Goal: Task Accomplishment & Management: Manage account settings

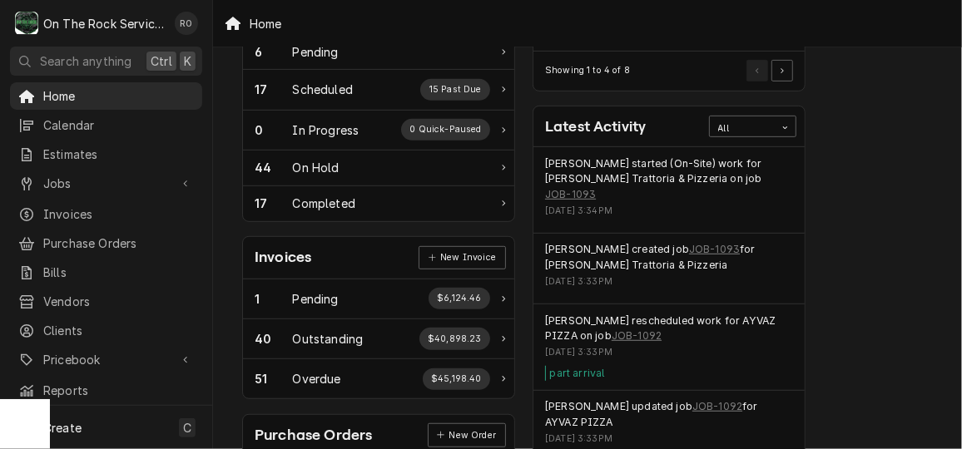
scroll to position [310, 0]
click at [596, 188] on link "JOB-1093" at bounding box center [570, 195] width 51 height 15
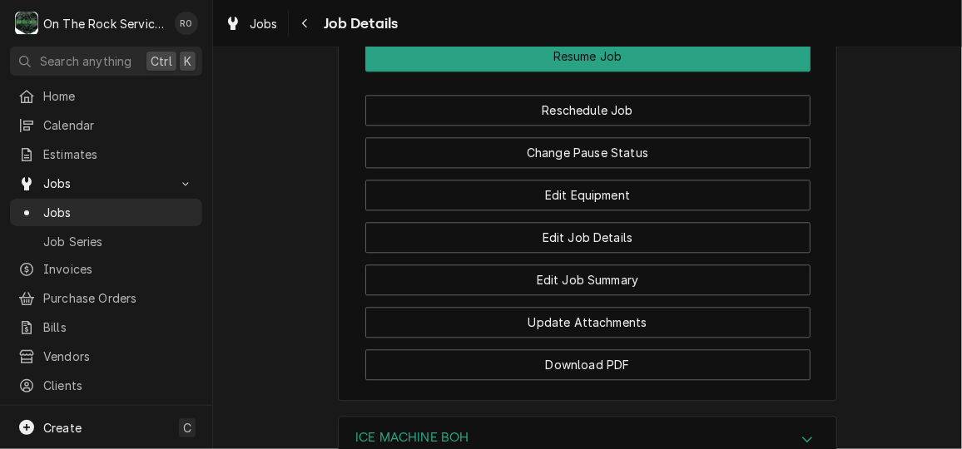
scroll to position [1665, 0]
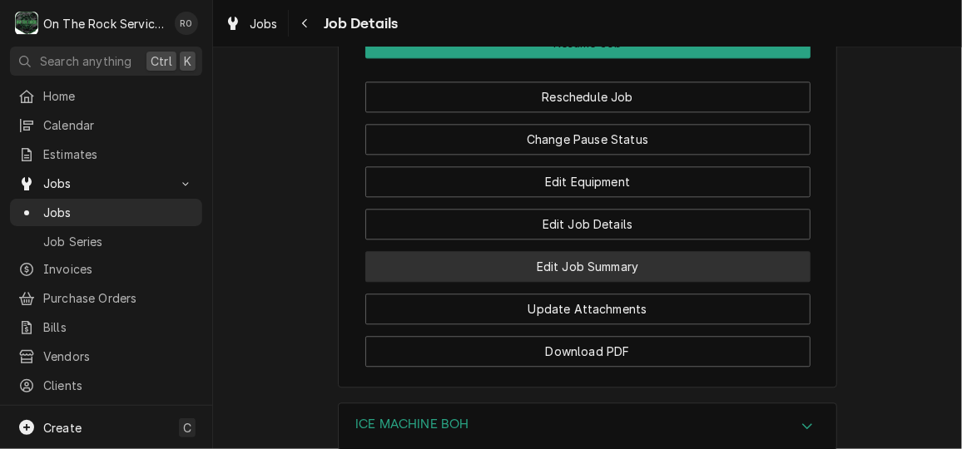
click at [740, 282] on button "Edit Job Summary" at bounding box center [587, 266] width 445 height 31
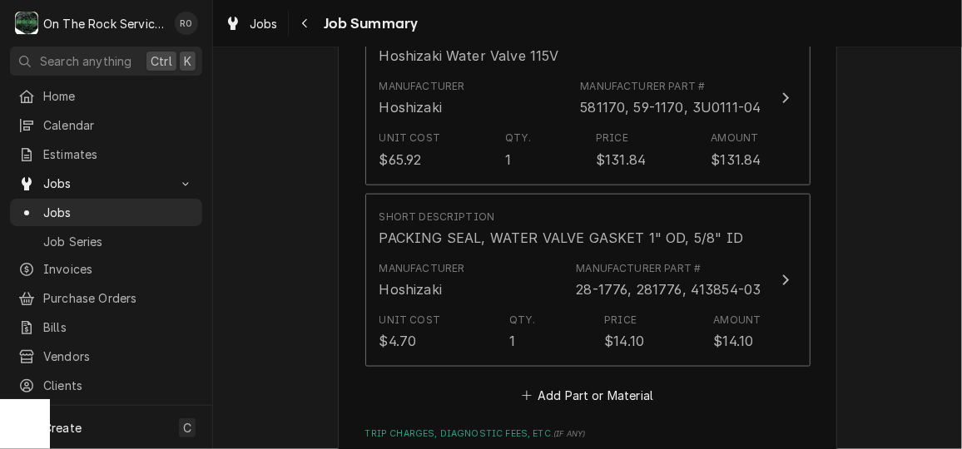
scroll to position [854, 0]
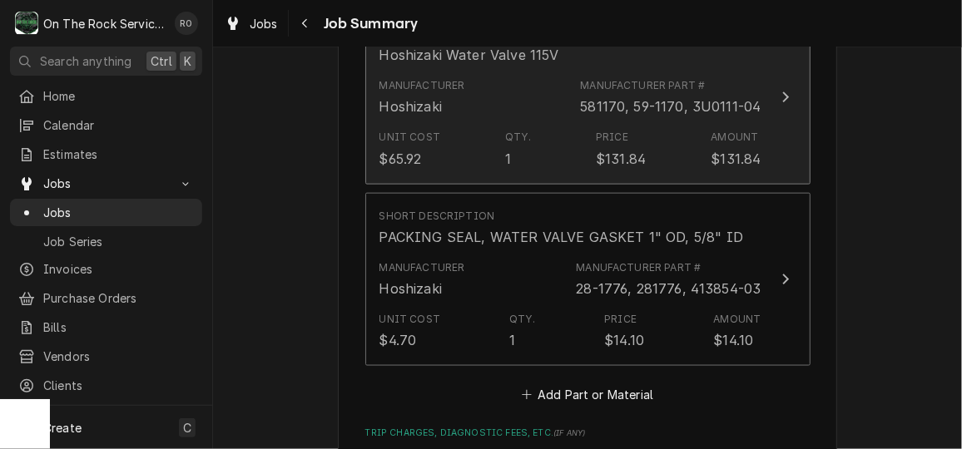
click at [700, 116] on div "581170, 59-1170, 3U0111-04" at bounding box center [670, 107] width 181 height 20
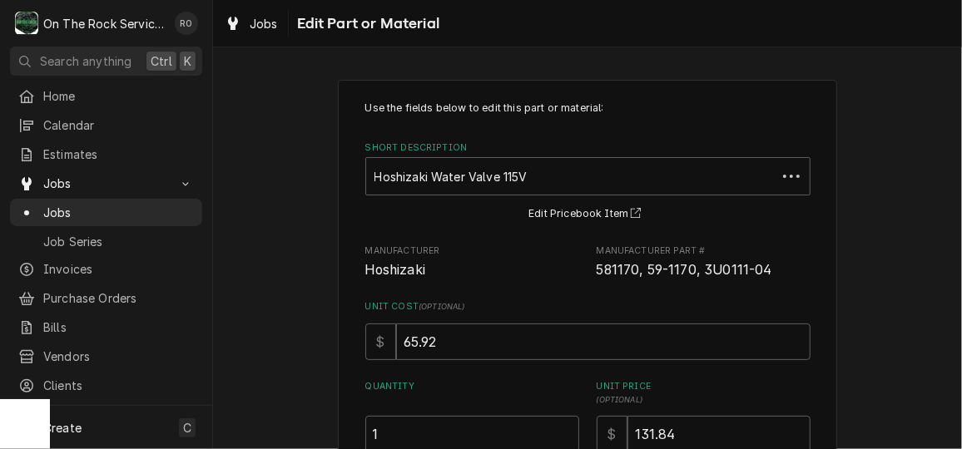
click at [726, 291] on div "Use the fields below to edit this part or material: Short Description Hoshizaki…" at bounding box center [587, 336] width 445 height 471
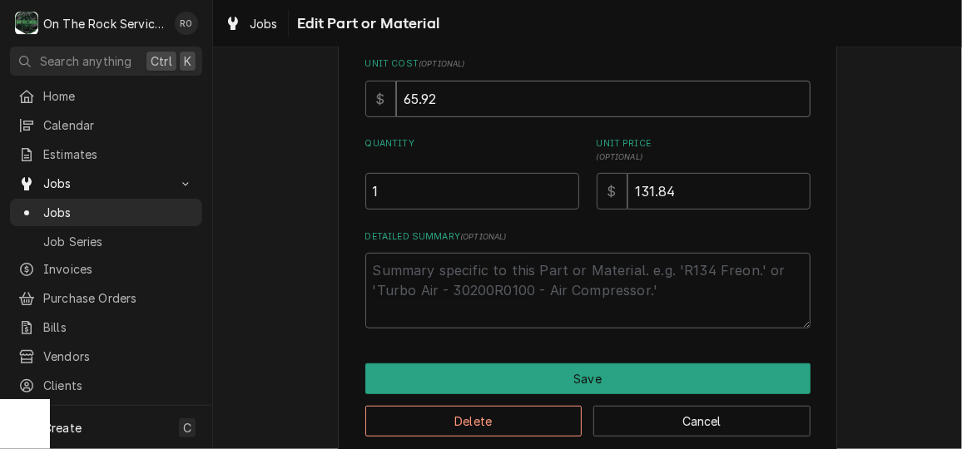
drag, startPoint x: 548, startPoint y: 91, endPoint x: 296, endPoint y: 87, distance: 251.3
click at [296, 87] on div "Use the fields below to edit this part or material: Short Description Hoshizaki…" at bounding box center [587, 147] width 749 height 651
type textarea "x"
type input "1"
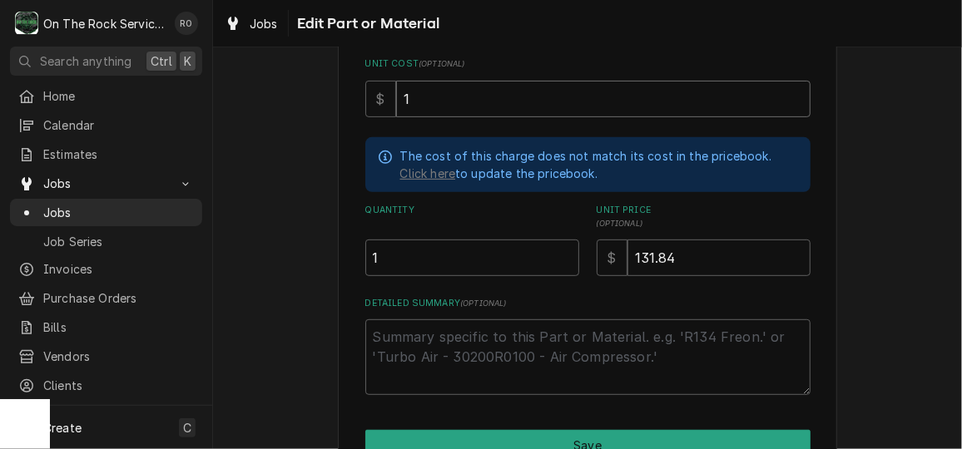
type textarea "x"
type input "10"
type textarea "x"
type input "106"
type textarea "x"
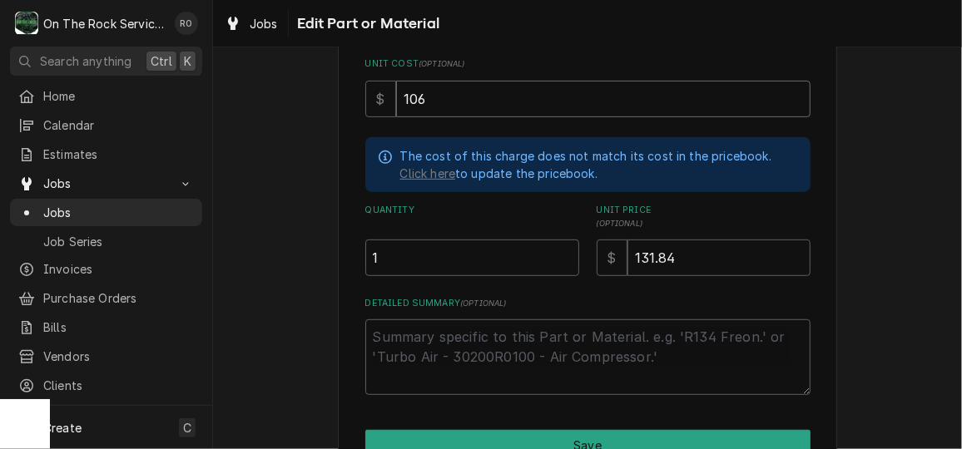
type input "106.8"
type textarea "x"
type input "106.80"
type textarea "x"
type input "3"
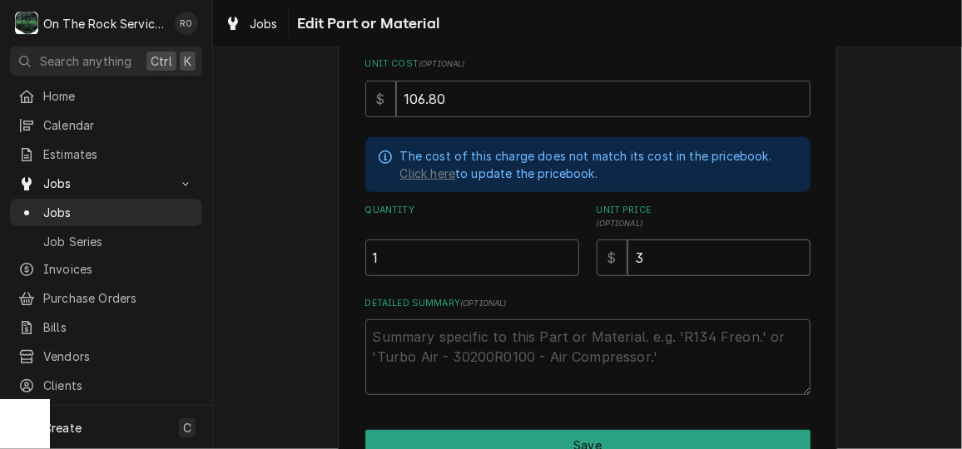
type textarea "x"
type input "2"
type textarea "x"
type input "21"
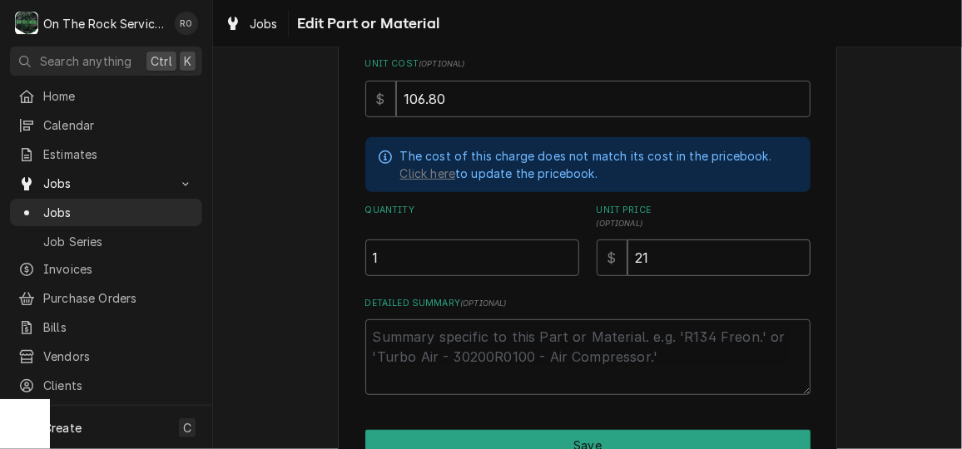
type textarea "x"
type input "213"
type textarea "x"
type input "213.6"
type textarea "x"
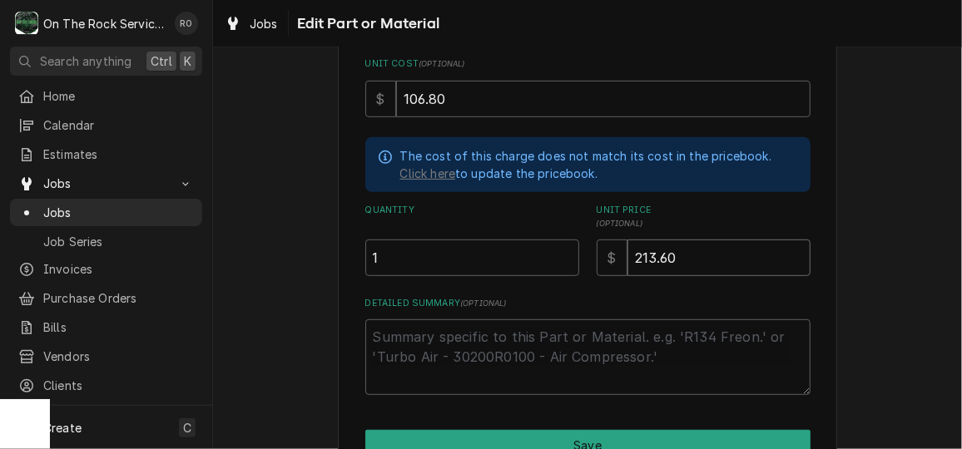
type input "213.60"
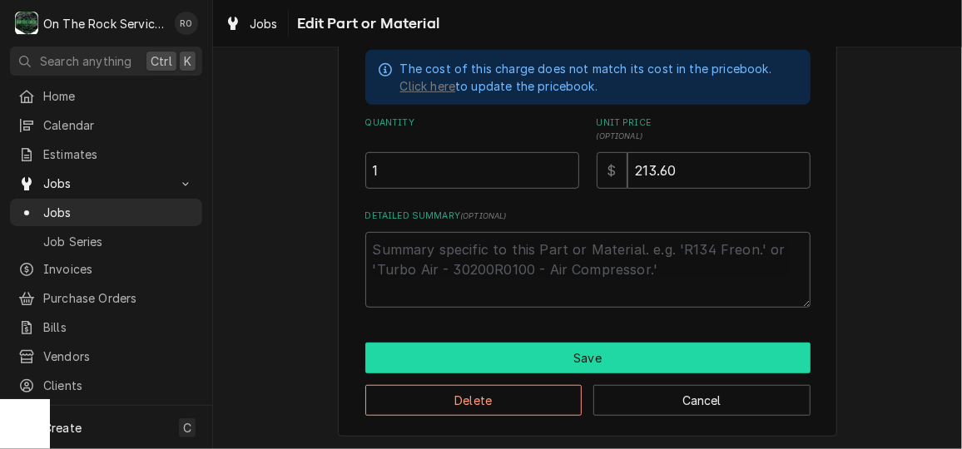
click at [610, 344] on button "Save" at bounding box center [587, 358] width 445 height 31
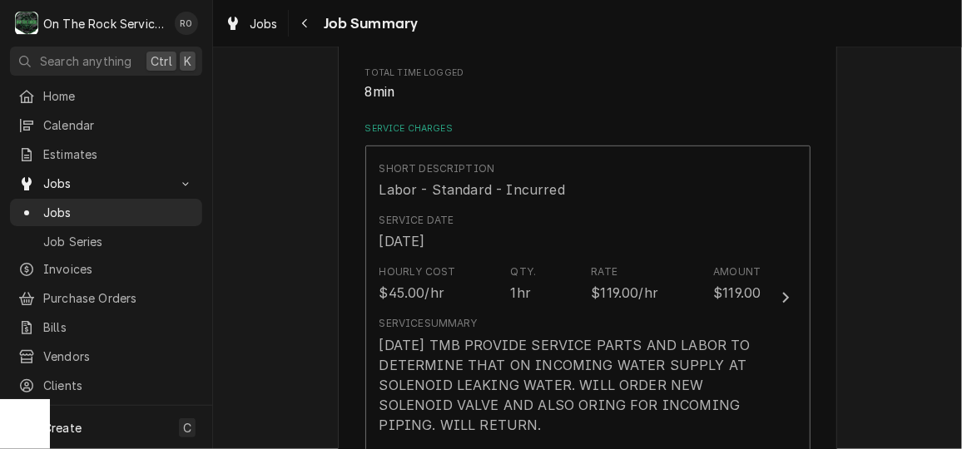
type textarea "x"
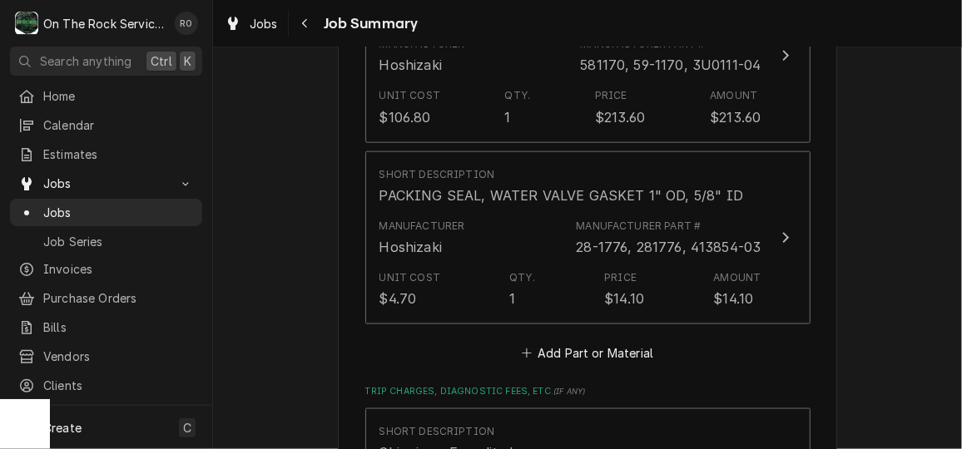
scroll to position [897, 0]
click at [159, 213] on span "Jobs" at bounding box center [118, 212] width 151 height 17
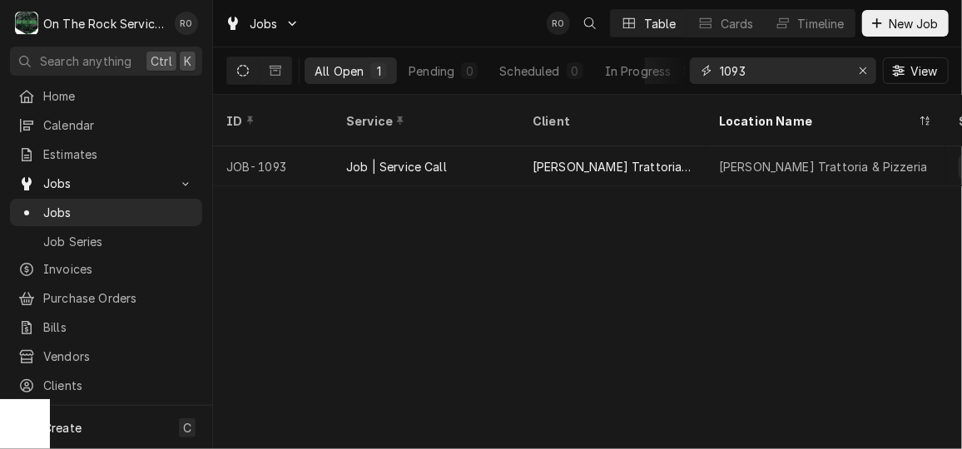
click at [771, 72] on input "1093" at bounding box center [782, 70] width 125 height 27
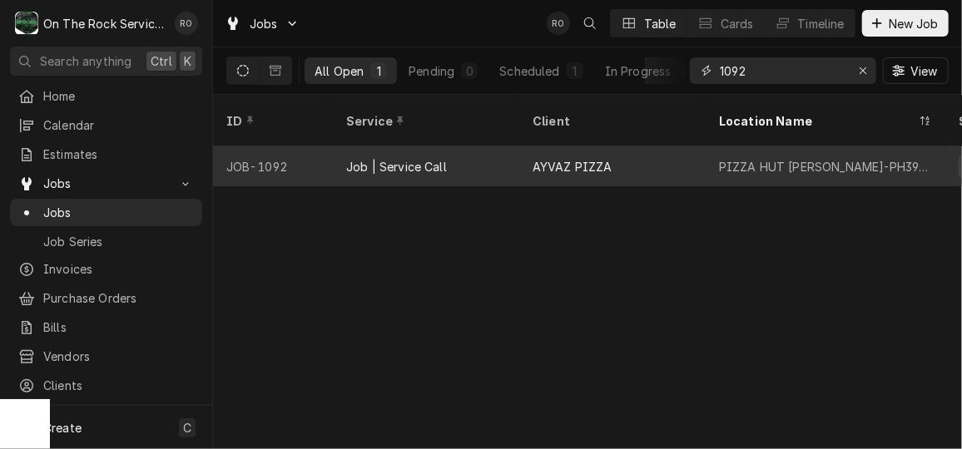
type input "1092"
click at [661, 146] on div "AYVAZ PIZZA" at bounding box center [612, 166] width 186 height 40
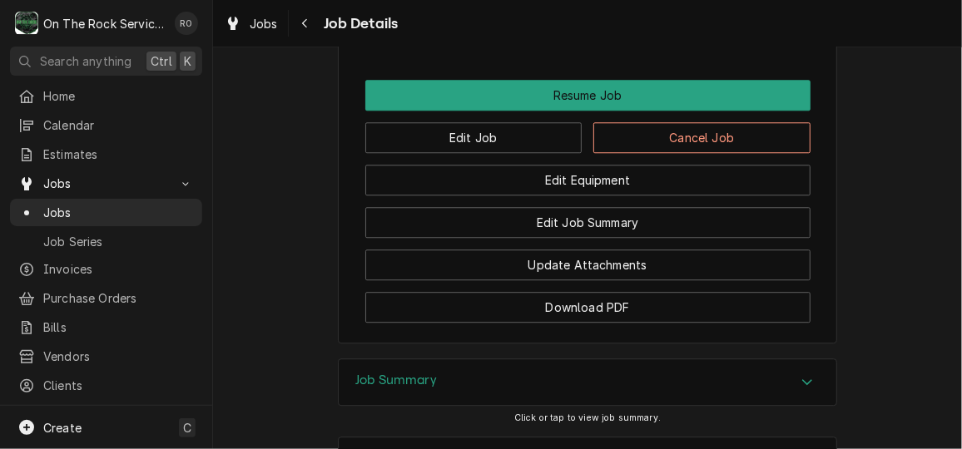
scroll to position [1839, 0]
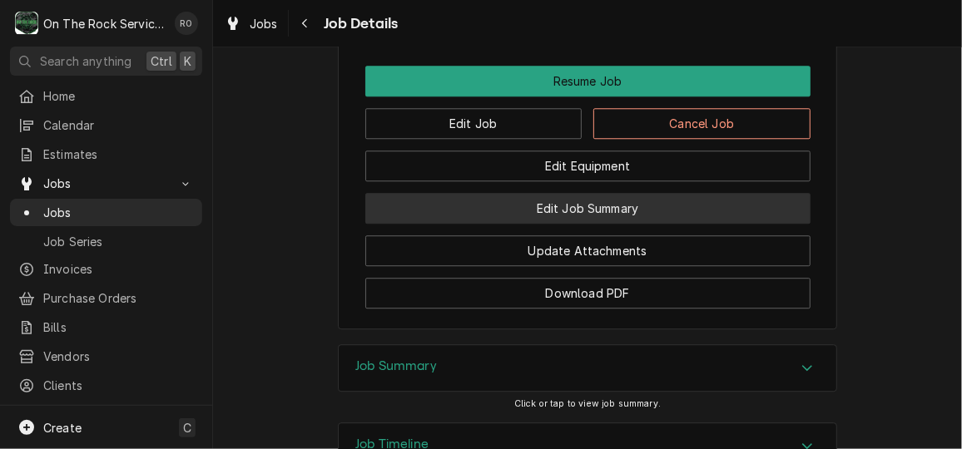
click at [646, 224] on button "Edit Job Summary" at bounding box center [587, 208] width 445 height 31
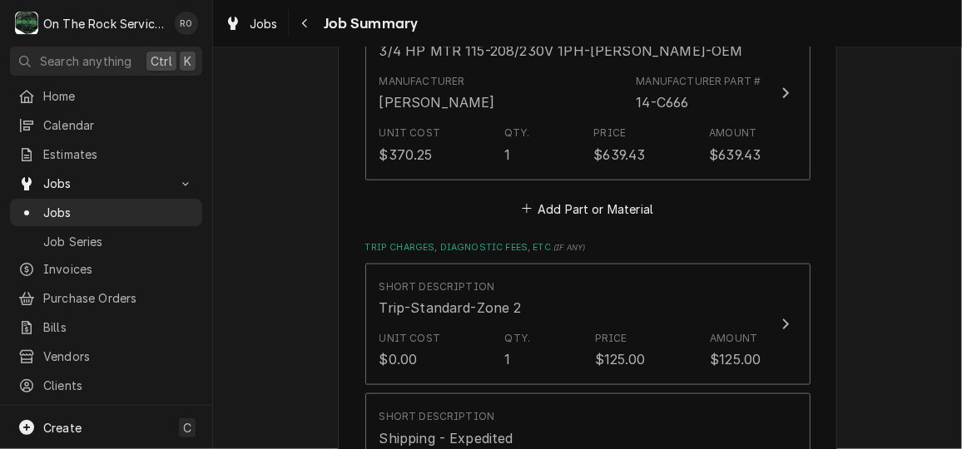
scroll to position [768, 0]
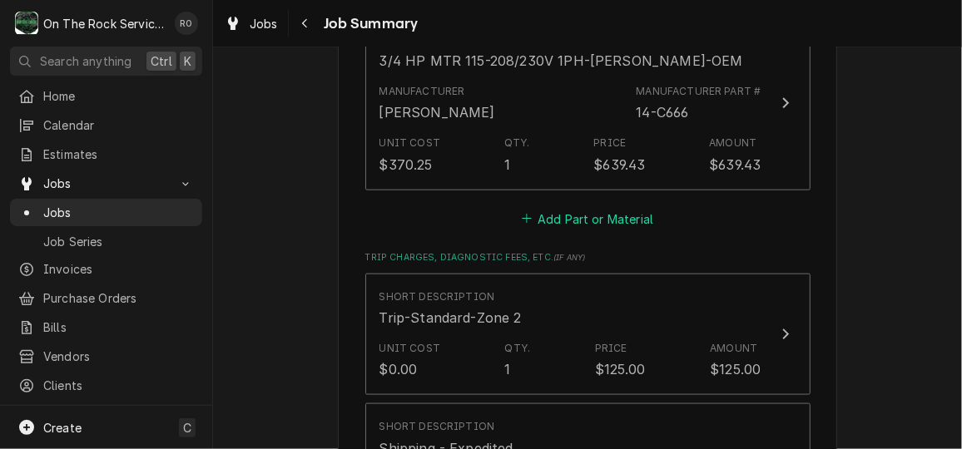
click at [629, 224] on button "Add Part or Material" at bounding box center [586, 218] width 137 height 23
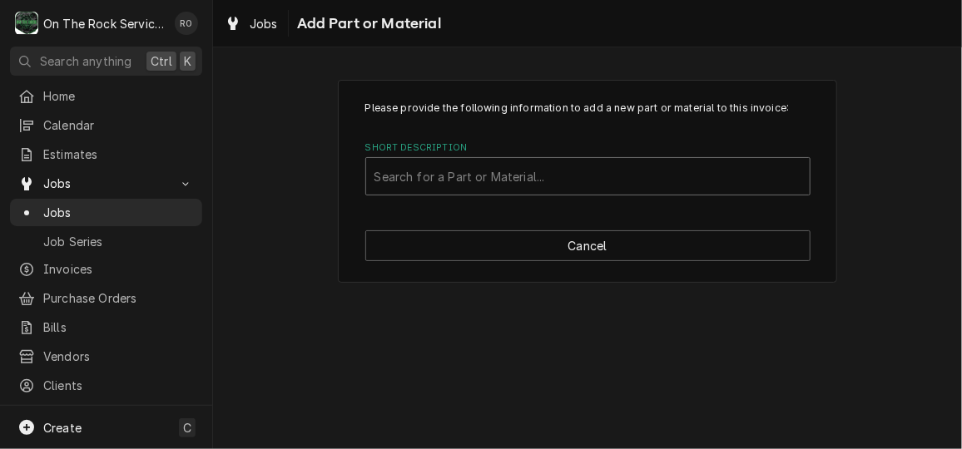
click at [580, 174] on div "Short Description" at bounding box center [587, 176] width 427 height 30
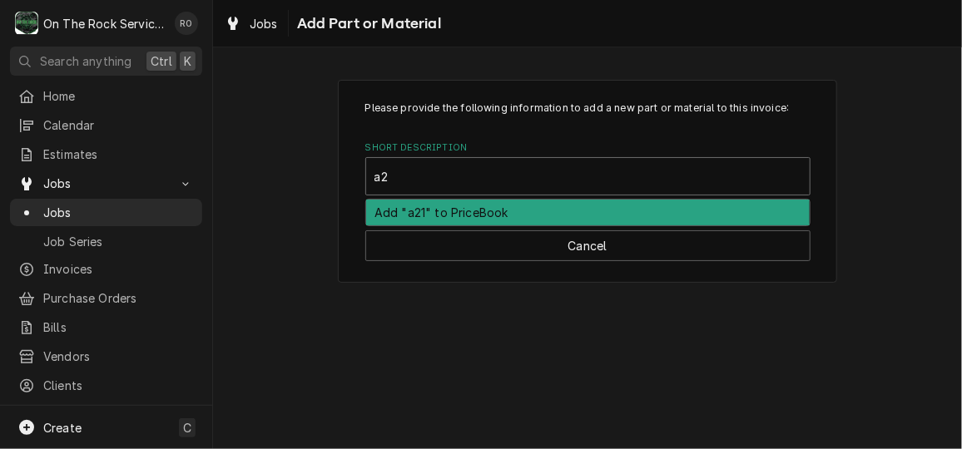
type input "a"
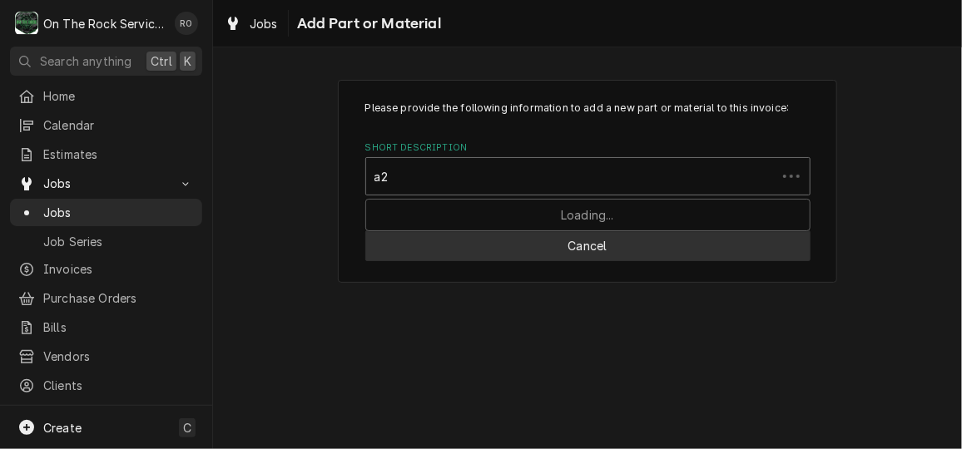
type input "a21"
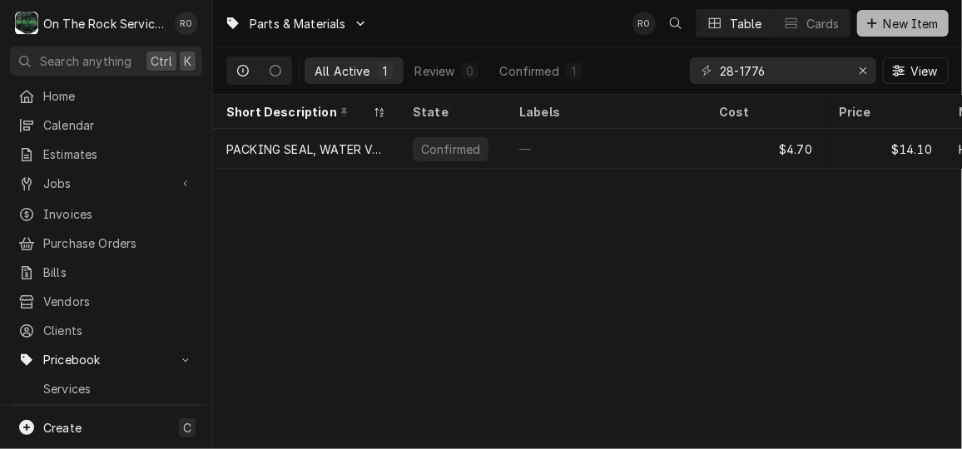
click at [875, 19] on icon "Dynamic Content Wrapper" at bounding box center [872, 23] width 10 height 12
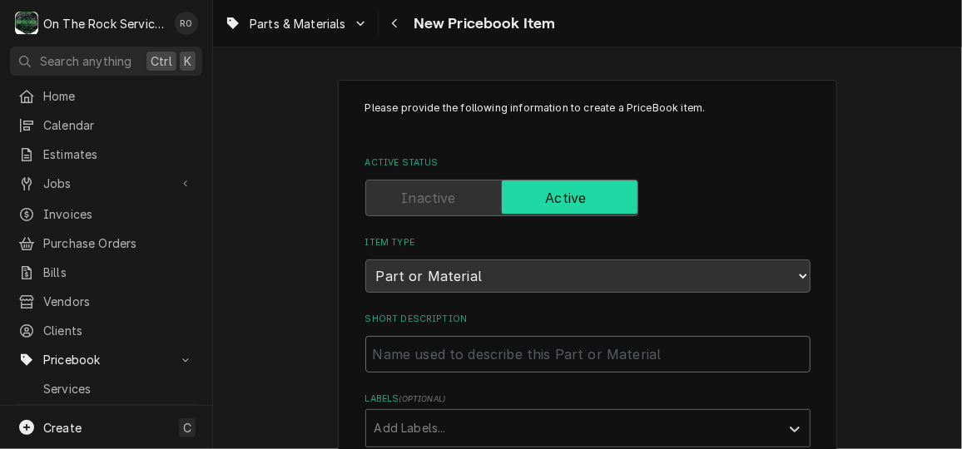
click at [597, 352] on input "Short Description" at bounding box center [587, 354] width 445 height 37
paste input "Fan belt, "A", heavy duty, 1/2" W x 13/32" thick x 23.2" outside L"
type textarea "x"
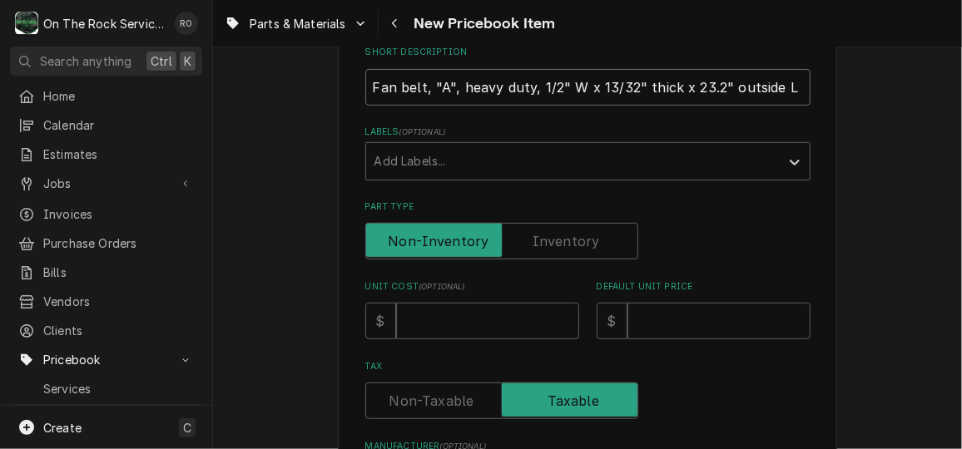
scroll to position [269, 0]
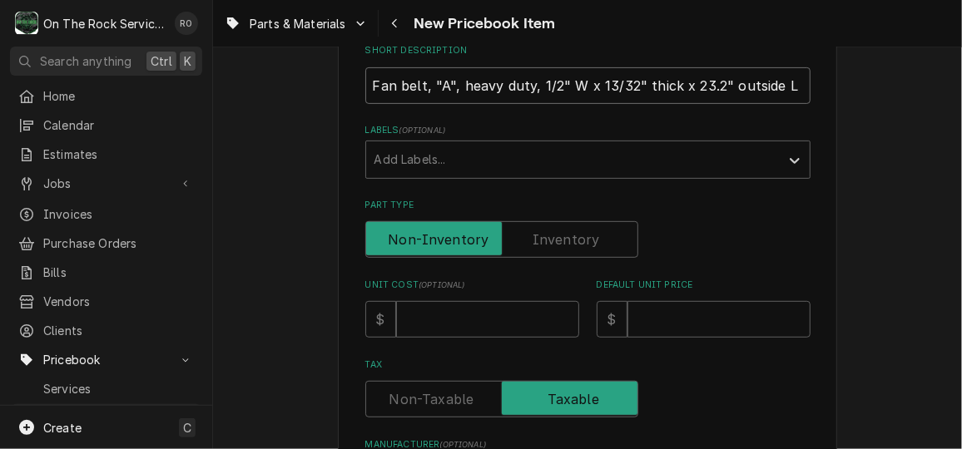
type input "Fan belt, "A", heavy duty, 1/2" W x 13/32" thick x 23.2" outside L"
click at [542, 325] on input "Unit Cost ( optional )" at bounding box center [487, 319] width 183 height 37
type textarea "x"
type input "10"
type textarea "x"
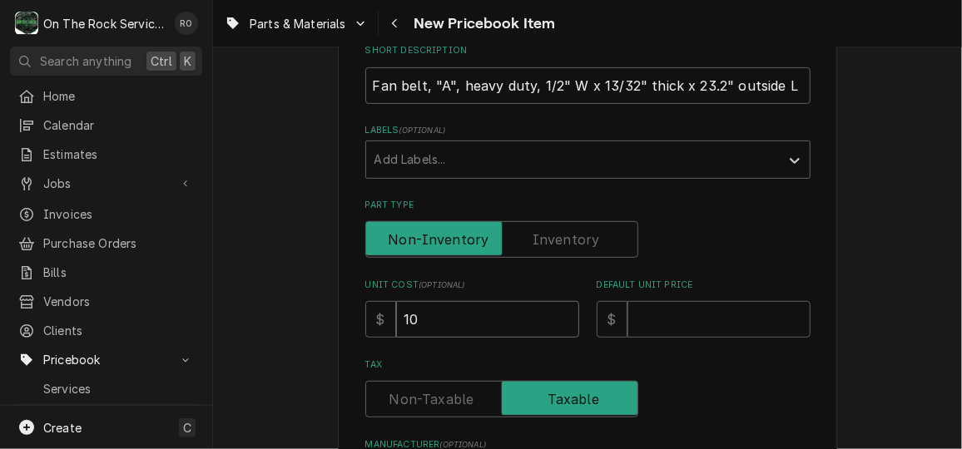
type input "10.9"
type textarea "x"
type input "10.94"
type textarea "x"
type input "3"
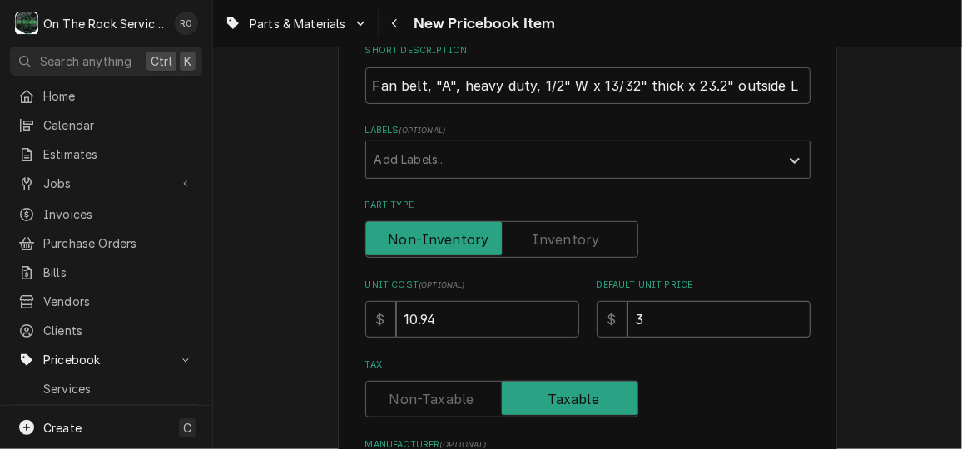
type textarea "x"
type input "32"
type textarea "x"
type input "32.8"
type textarea "x"
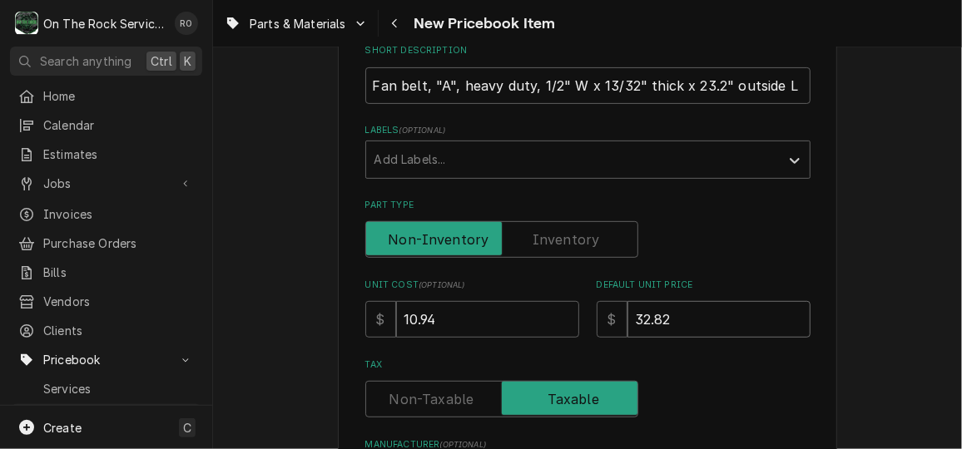
type input "32.82"
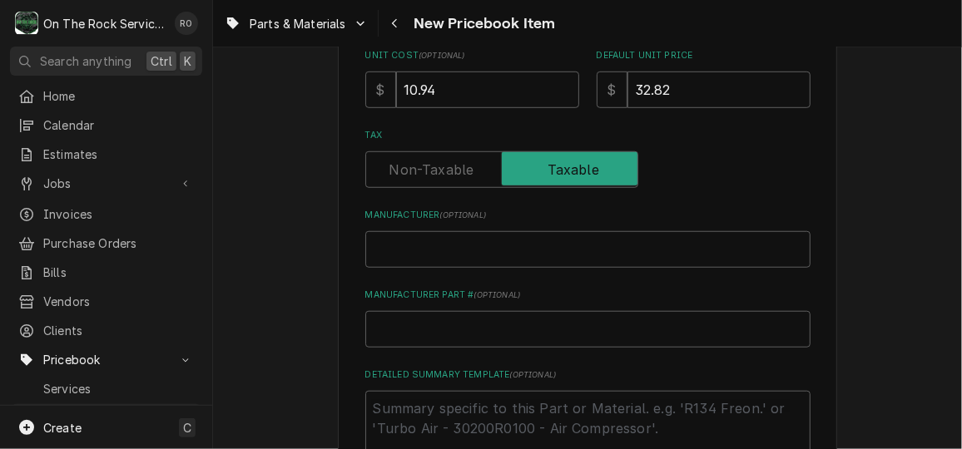
scroll to position [500, 0]
click at [435, 245] on input "Manufacturer ( optional )" at bounding box center [587, 248] width 445 height 37
click at [419, 215] on label "Manufacturer ( optional )" at bounding box center [587, 213] width 445 height 13
click at [419, 230] on input "Manufacturer ( optional )" at bounding box center [587, 248] width 445 height 37
type textarea "x"
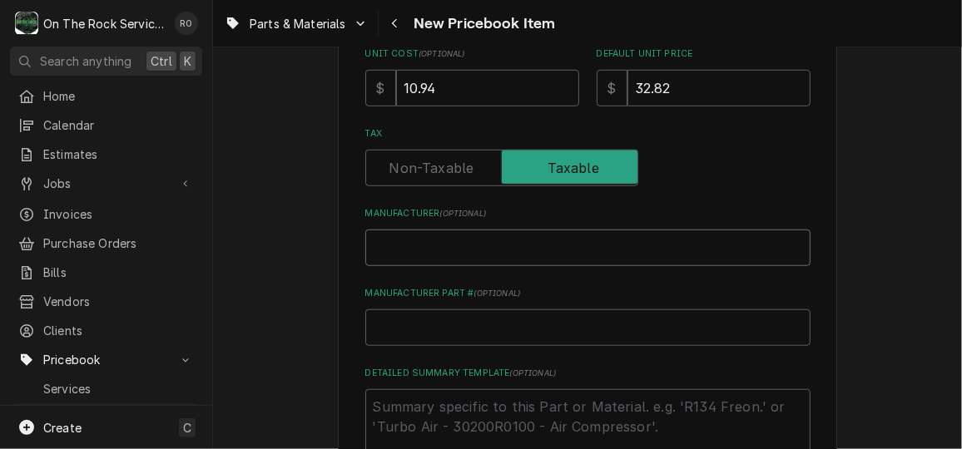
type input "a"
type textarea "x"
type input "ar"
type textarea "x"
type input "a"
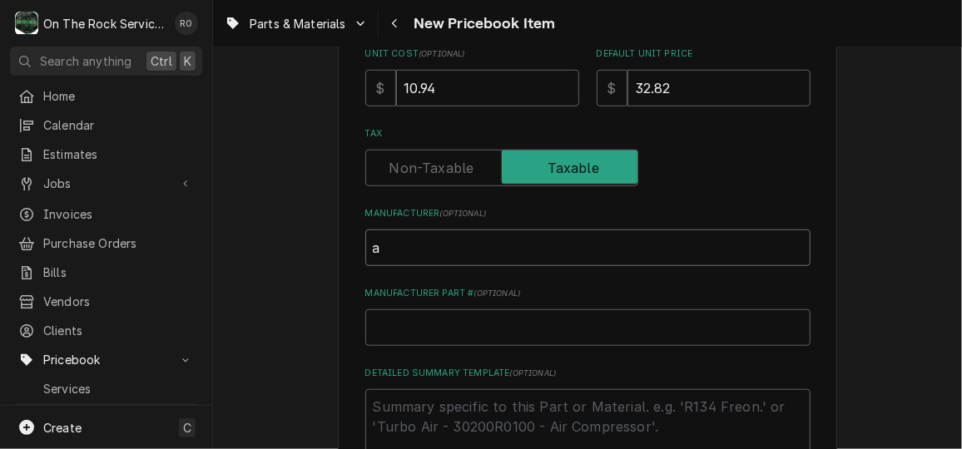
type textarea "x"
type input "V"
type textarea "x"
type input "Va"
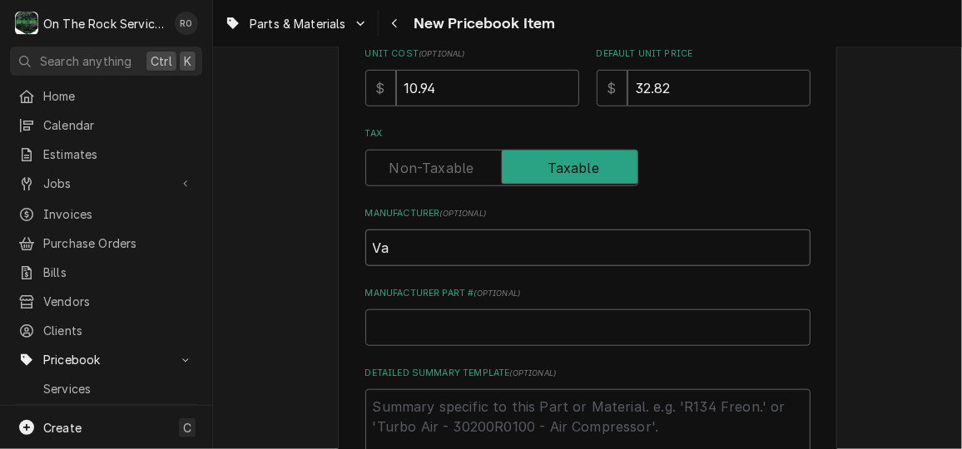
type textarea "x"
type input "Var"
type textarea "x"
type input "Vari"
type textarea "x"
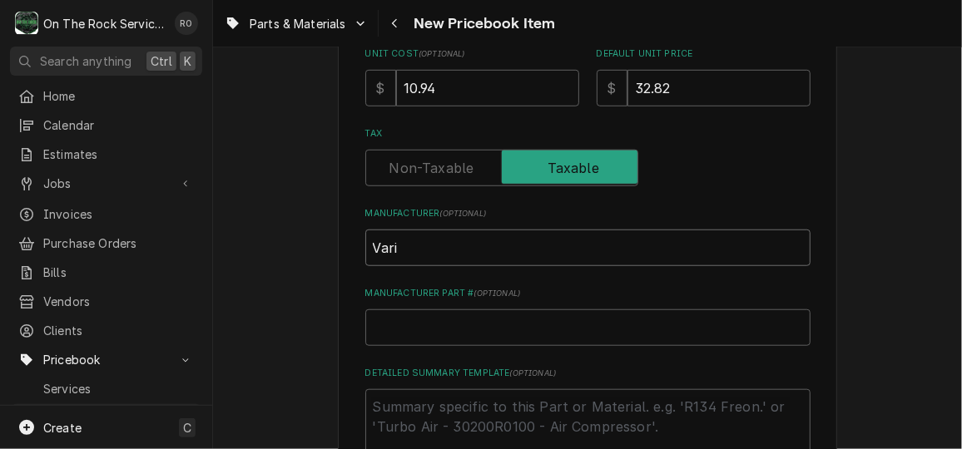
type input "Vario"
type textarea "x"
type input "Variou"
type textarea "x"
type input "Various"
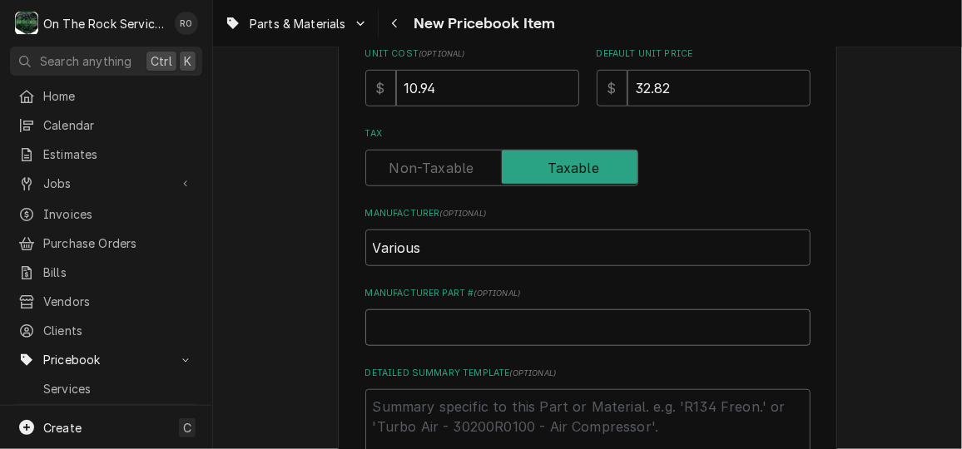
type textarea "x"
type input "A"
type textarea "x"
type input "A2"
type textarea "x"
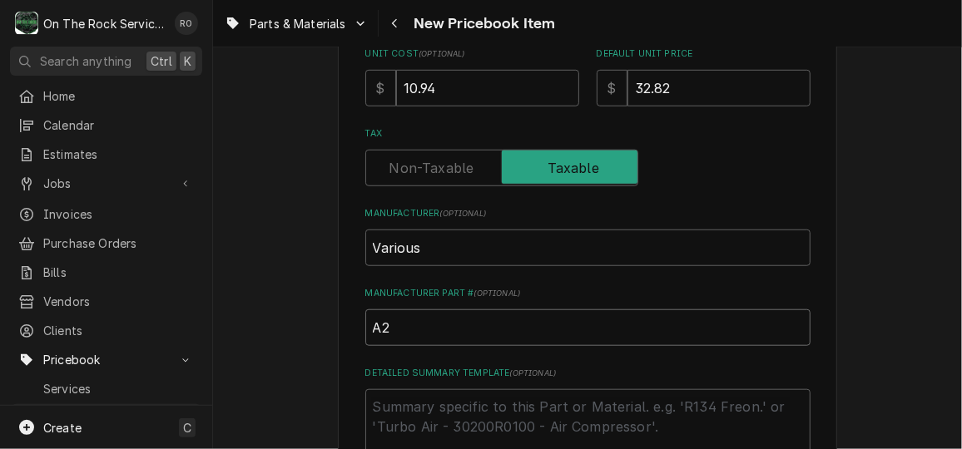
type input "A21"
type textarea "x"
type input "A21-B"
type textarea "x"
type input "A21-B"
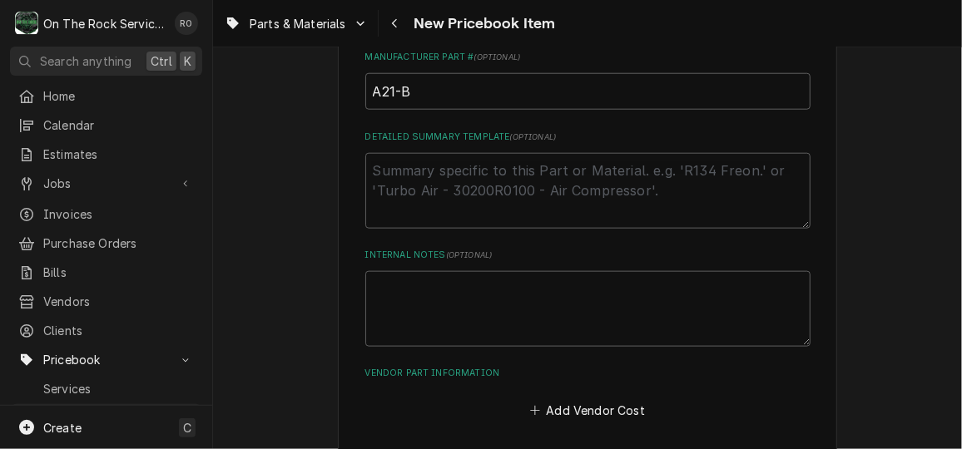
scroll to position [809, 0]
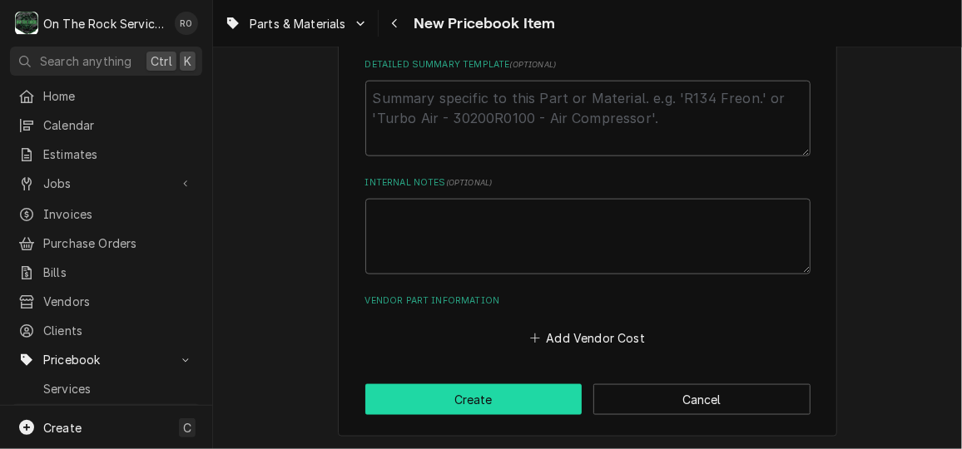
click at [491, 394] on button "Create" at bounding box center [473, 399] width 217 height 31
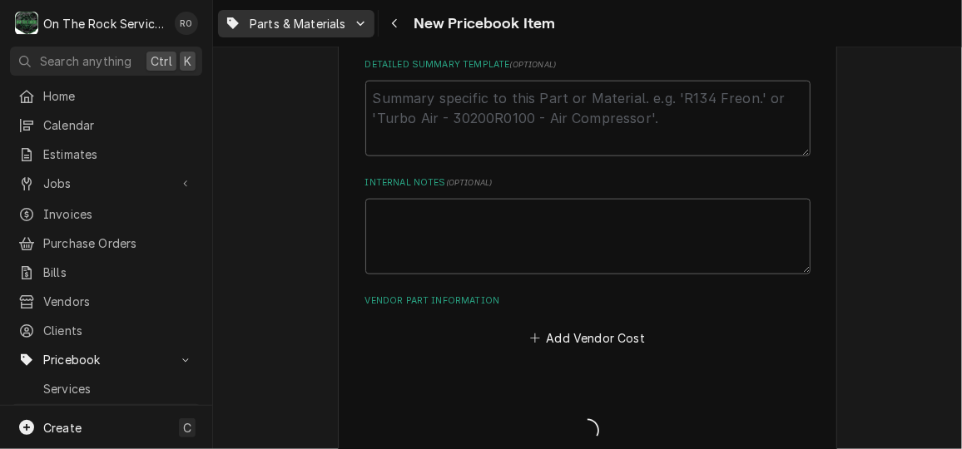
type textarea "x"
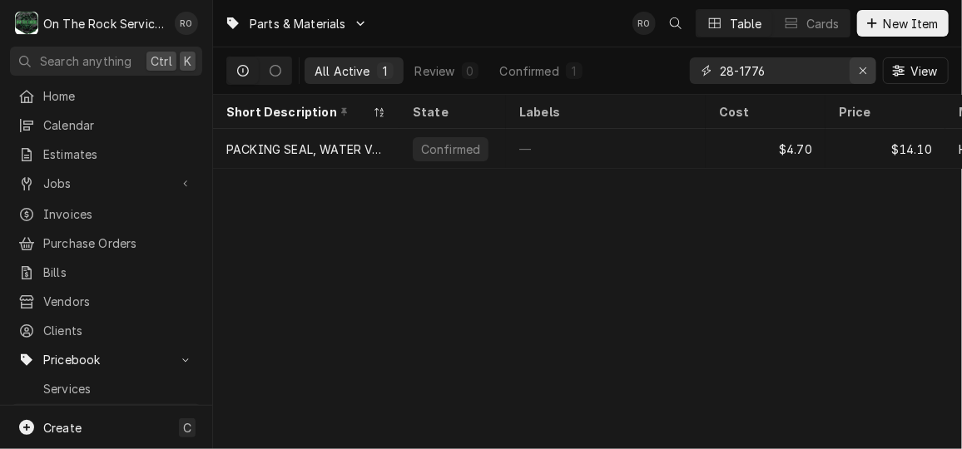
click at [857, 72] on div "Erase input" at bounding box center [863, 70] width 17 height 17
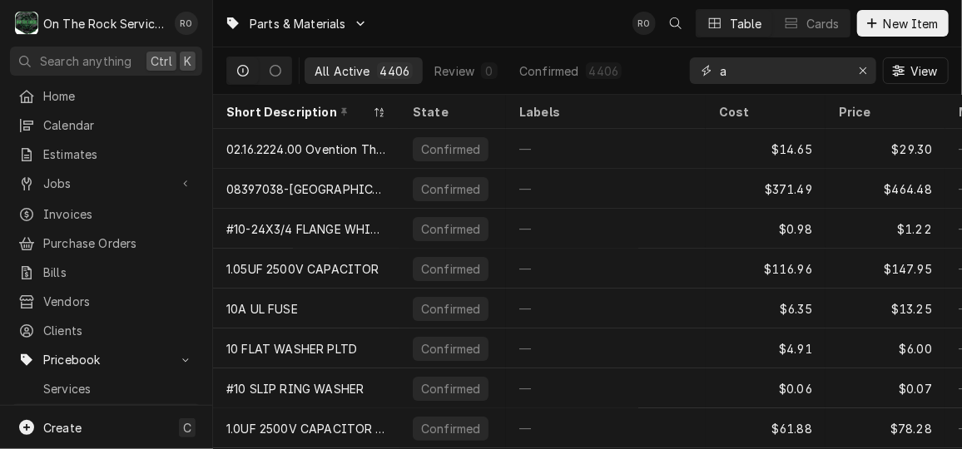
type input "a"
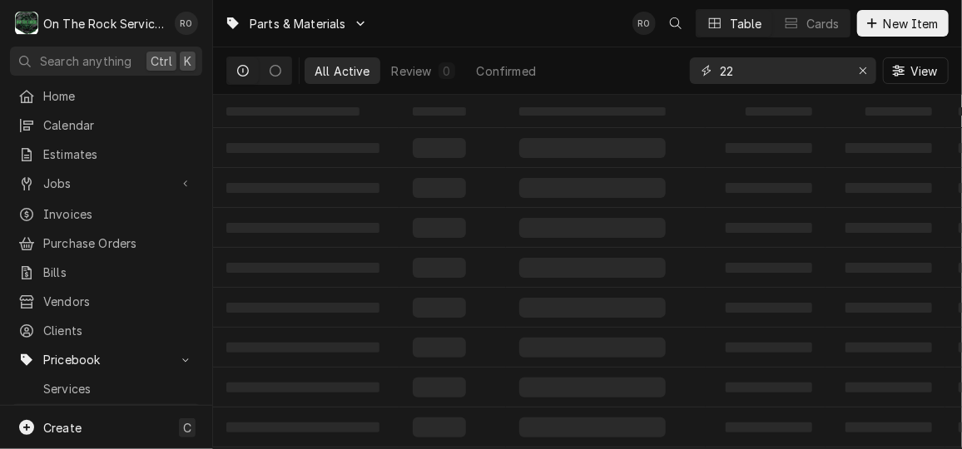
type input "2"
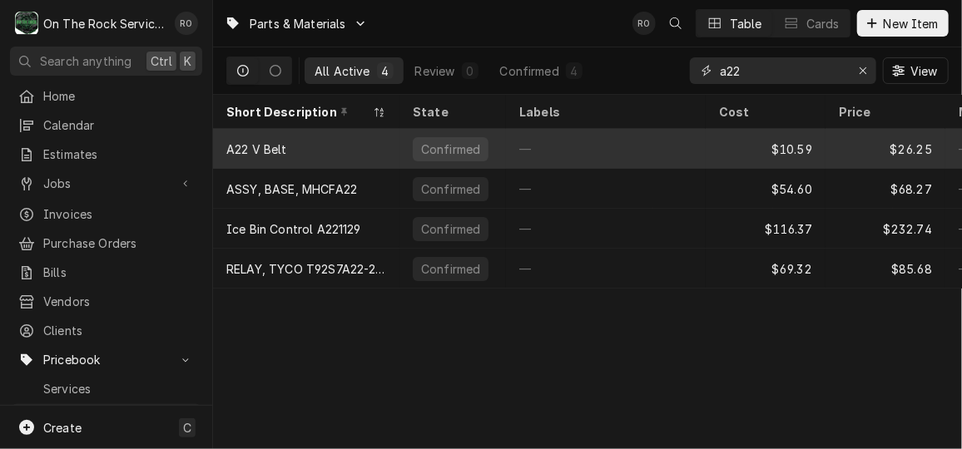
type input "a22"
click at [375, 136] on div "A22 V Belt" at bounding box center [306, 149] width 186 height 40
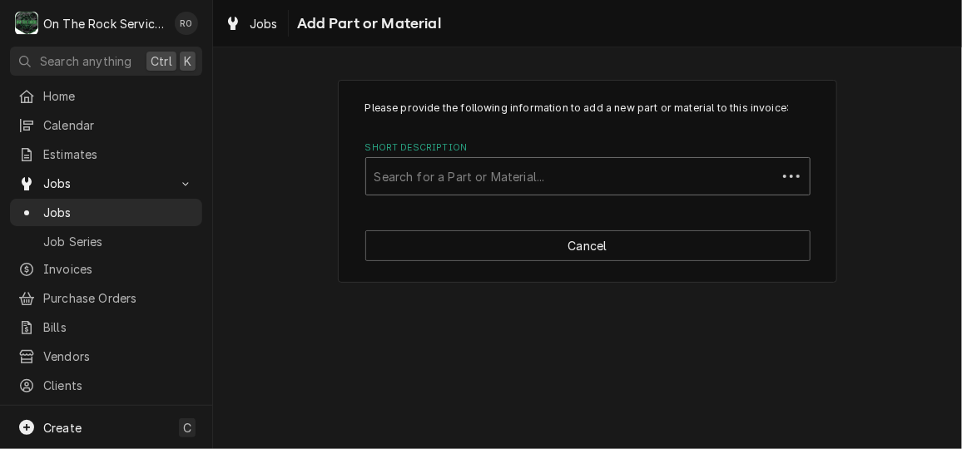
click at [458, 184] on div "Short Description" at bounding box center [571, 176] width 394 height 30
type input "a21-"
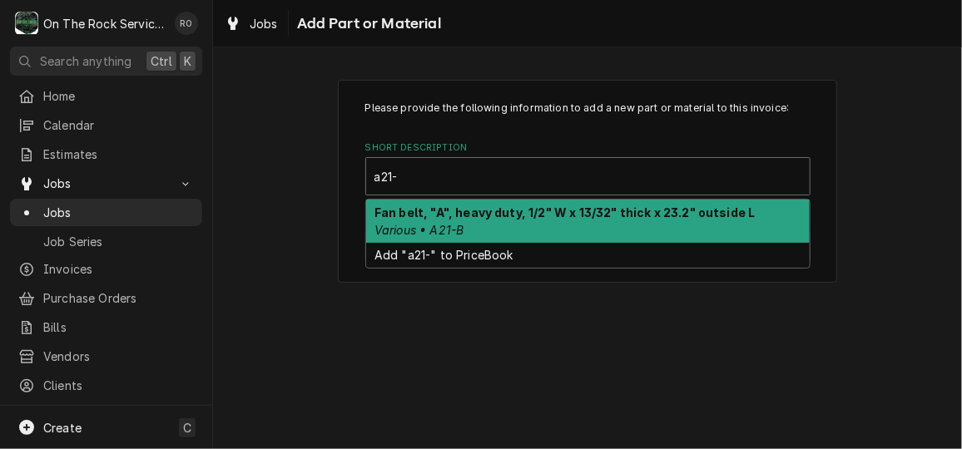
click at [465, 214] on strong "Fan belt, "A", heavy duty, 1/2" W x 13/32" thick x 23.2" outside L" at bounding box center [564, 213] width 381 height 14
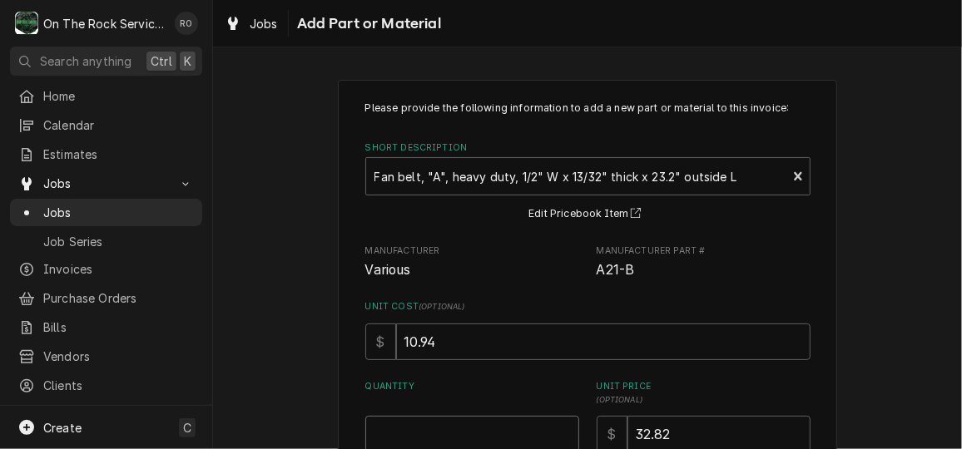
click at [498, 419] on input "Quantity" at bounding box center [472, 434] width 214 height 37
type textarea "x"
type input "2"
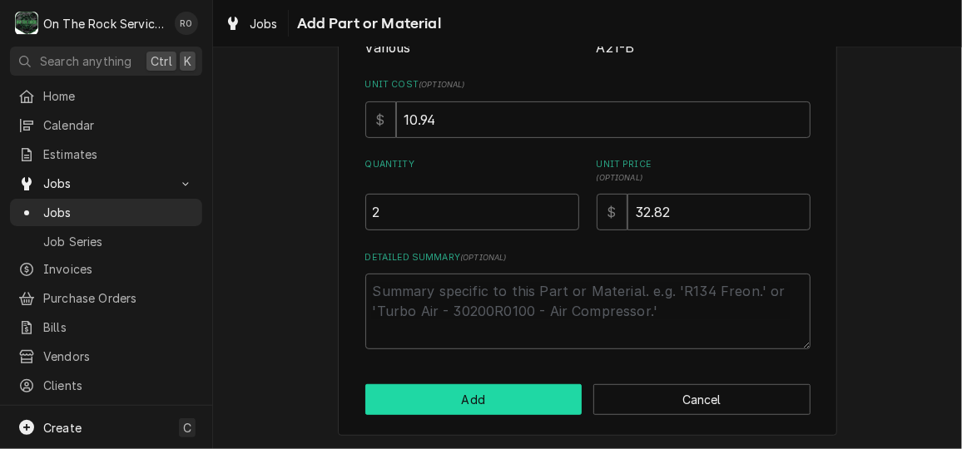
click at [495, 409] on button "Add" at bounding box center [473, 399] width 217 height 31
type textarea "x"
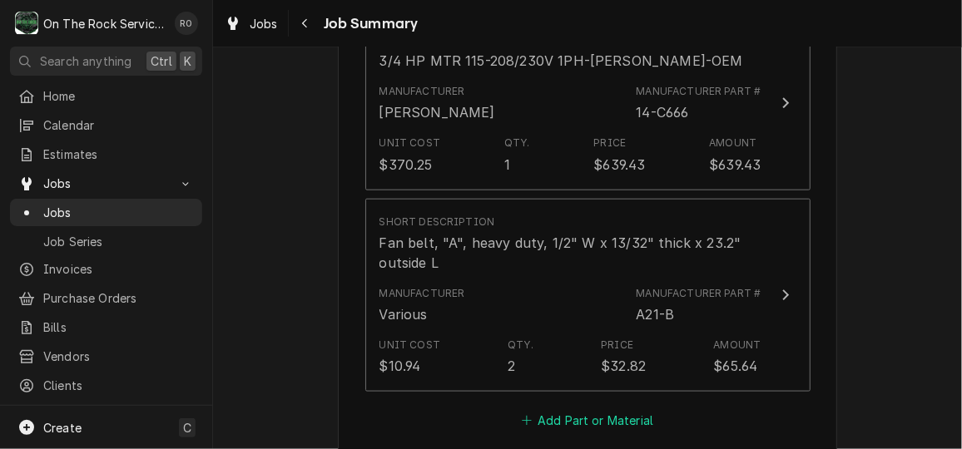
click at [609, 426] on button "Add Part or Material" at bounding box center [586, 420] width 137 height 23
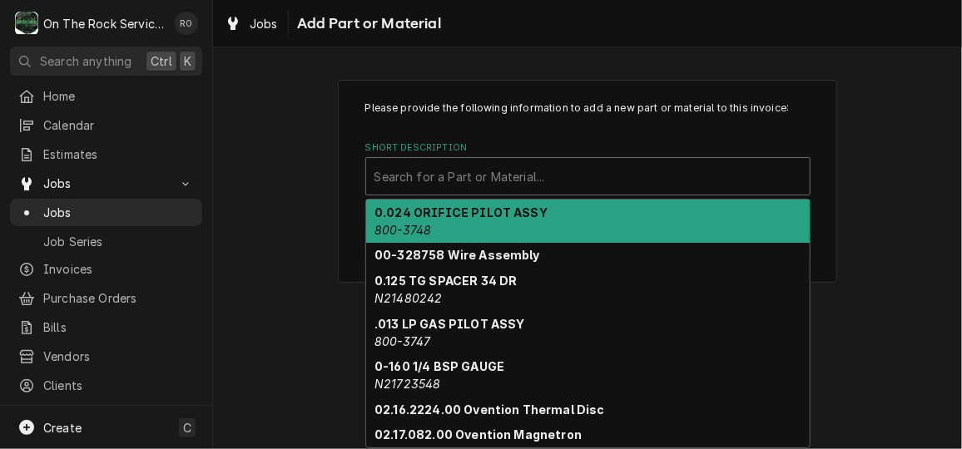
click at [523, 192] on div "Search for a Part or Material..." at bounding box center [587, 176] width 443 height 37
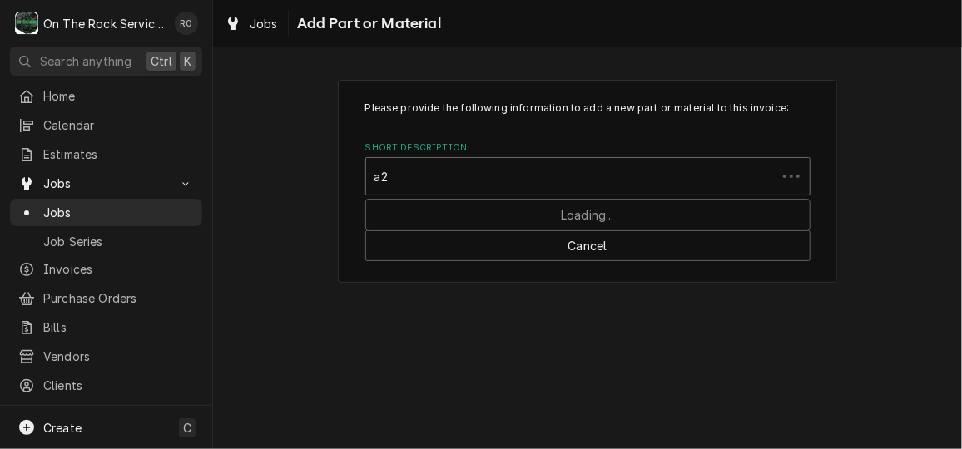
type input "a22"
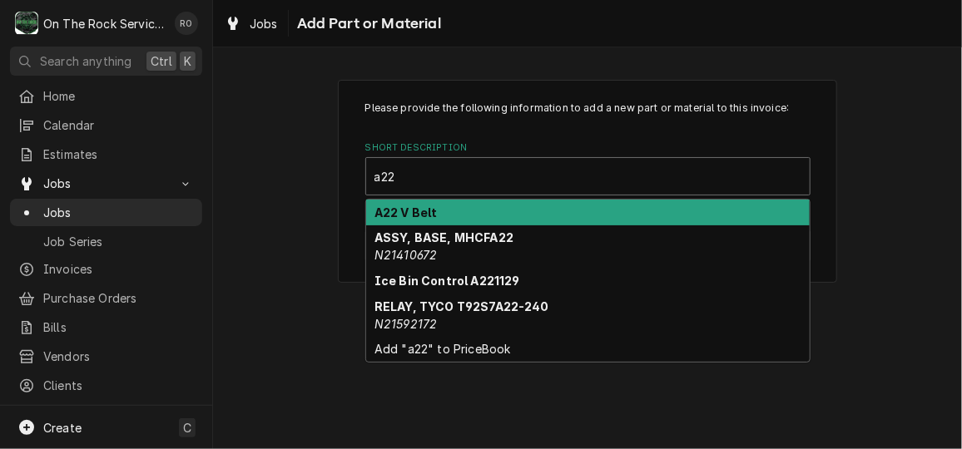
click at [531, 213] on div "A22 V Belt" at bounding box center [587, 213] width 443 height 26
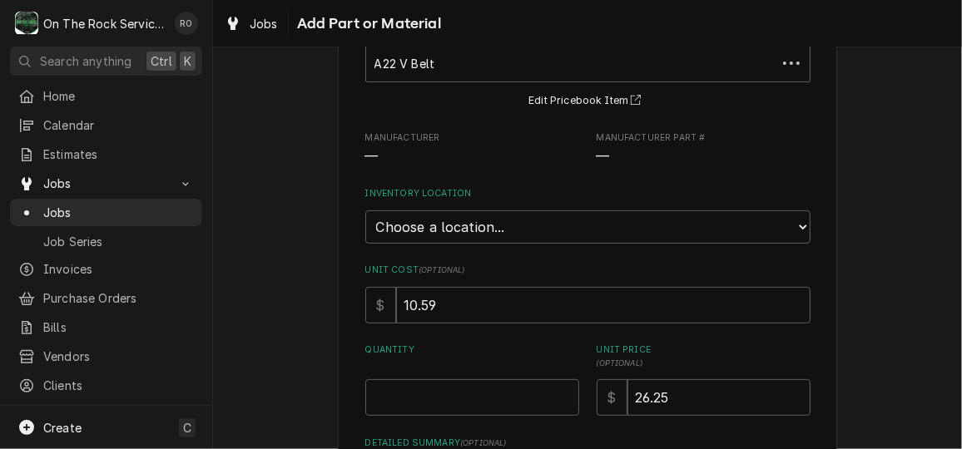
scroll to position [120, 0]
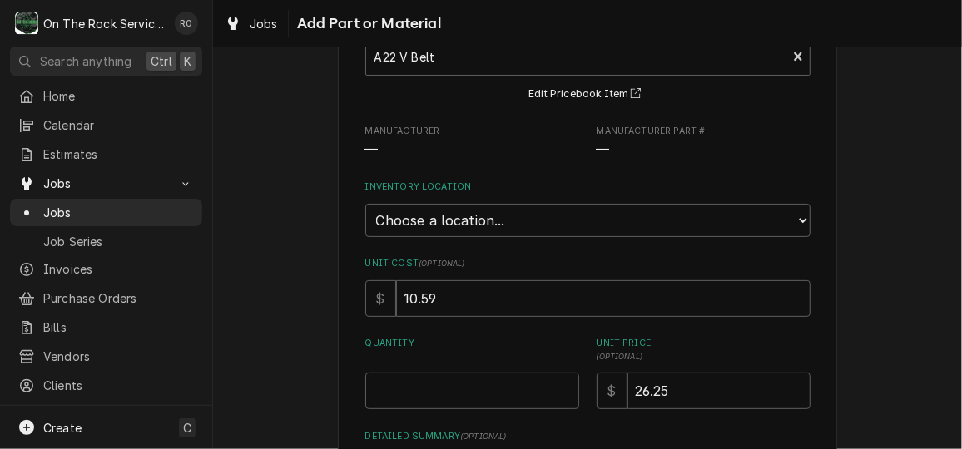
type textarea "x"
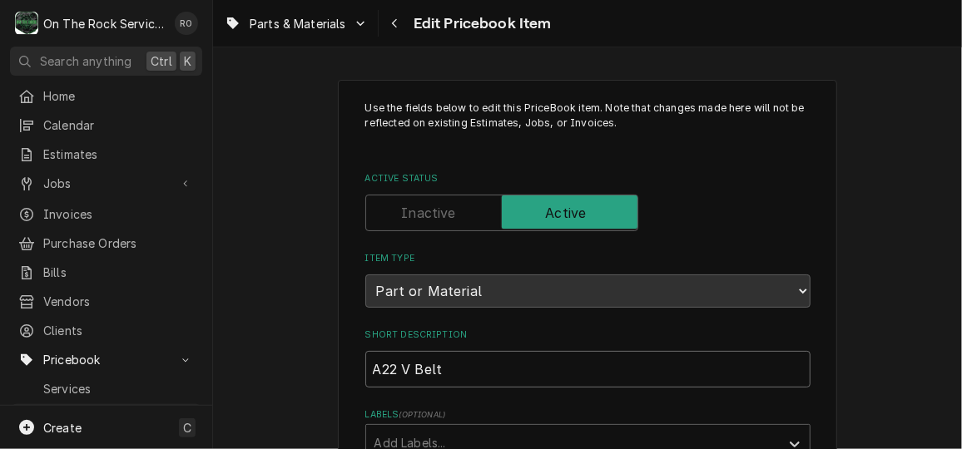
drag, startPoint x: 504, startPoint y: 375, endPoint x: 343, endPoint y: 363, distance: 161.9
paste input "Fan belt, "A", heavy duty, 1/2" W x 13/32" thick x 24.2" o"
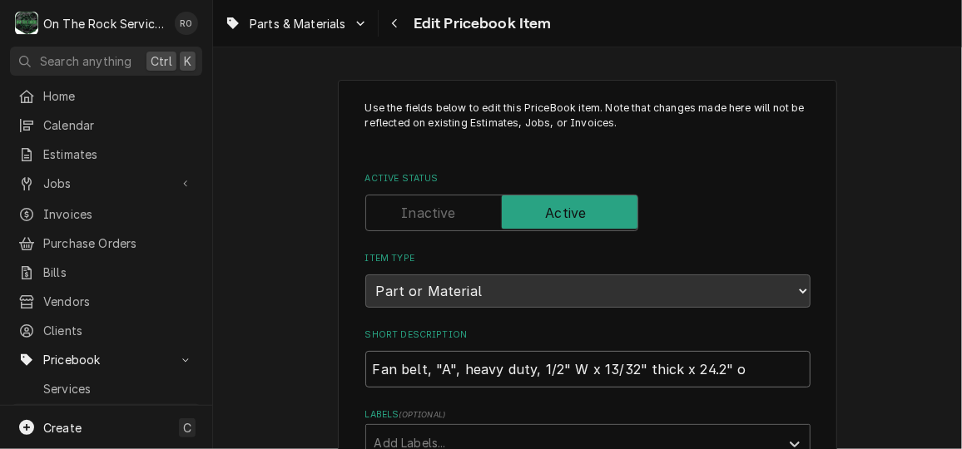
type textarea "x"
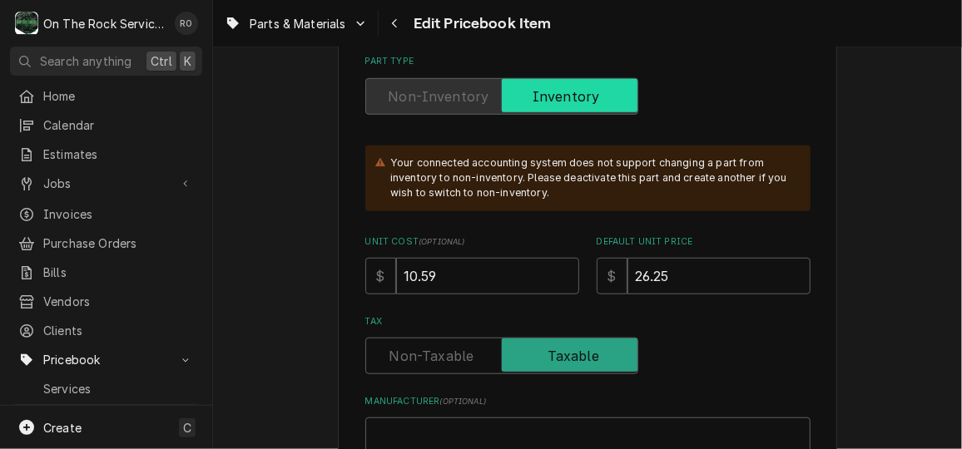
scroll to position [431, 0]
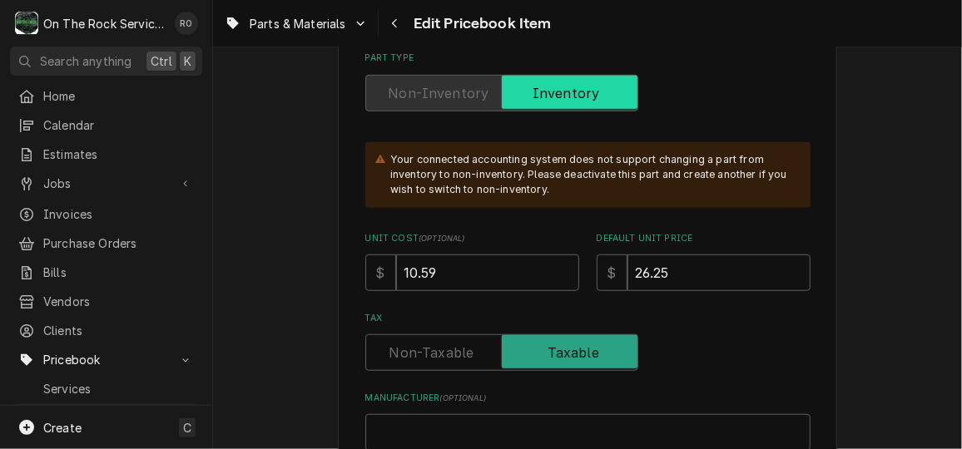
type input "Fan belt, "A", heavy duty, 1/2" W x 13/32" thick x 24.2" o"
click at [485, 280] on input "10.59" at bounding box center [487, 273] width 183 height 37
type textarea "x"
type input "10.5"
type textarea "x"
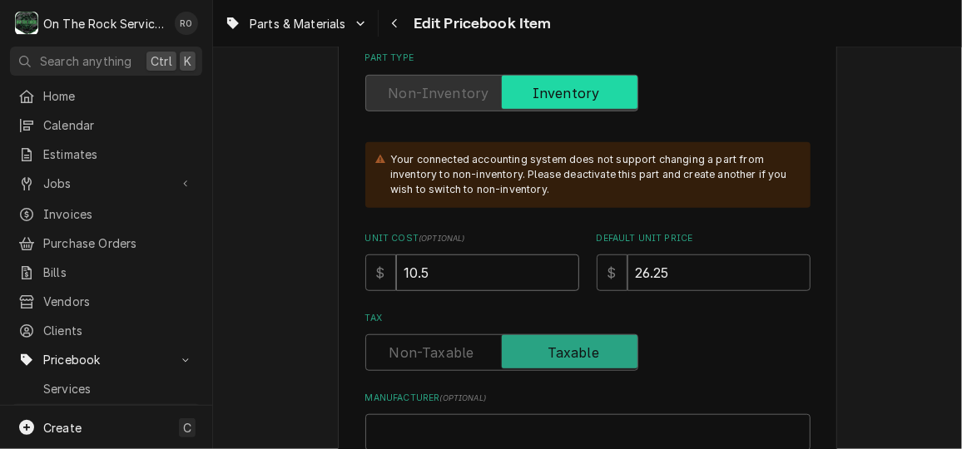
type input "10"
type textarea "x"
type input "10.9"
type textarea "x"
type input "10.94"
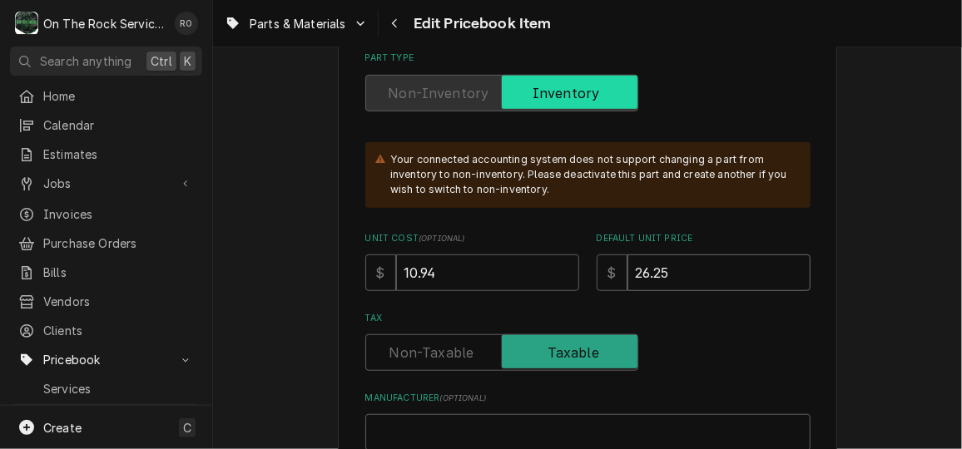
type textarea "x"
type input "3"
type textarea "x"
type input "32"
type textarea "x"
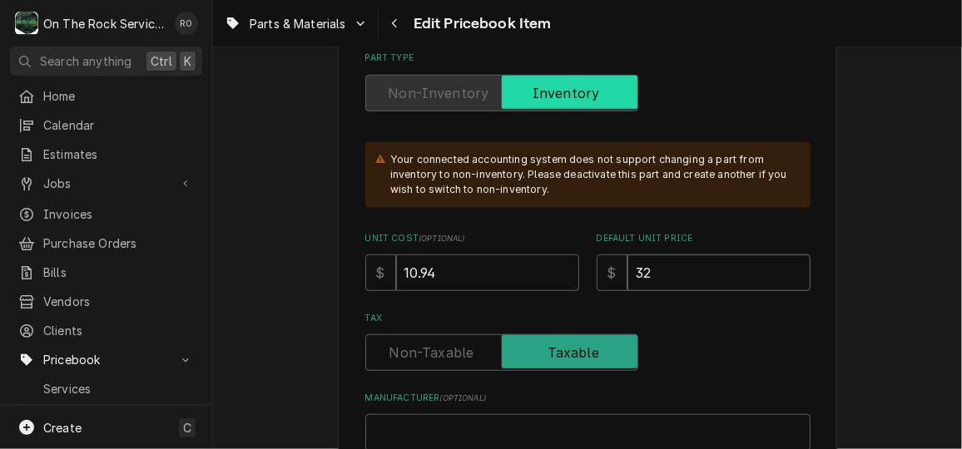
type input "32.8"
type textarea "x"
type input "32.82"
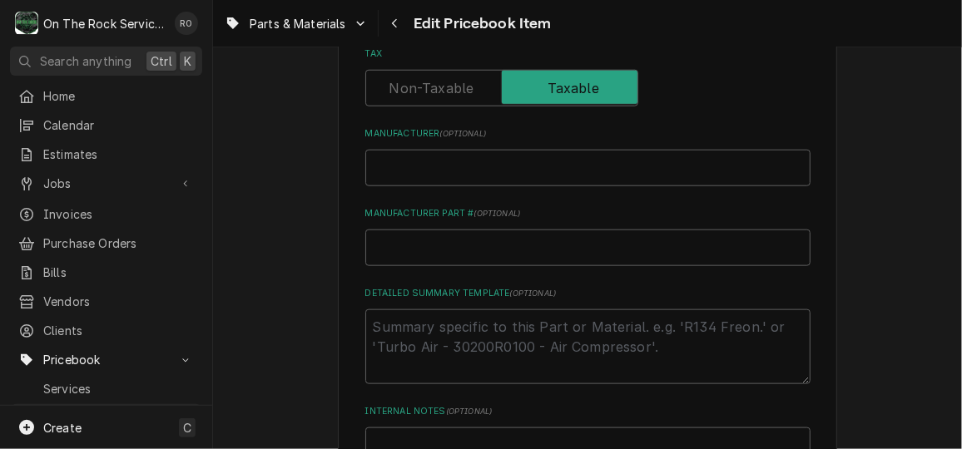
scroll to position [662, 0]
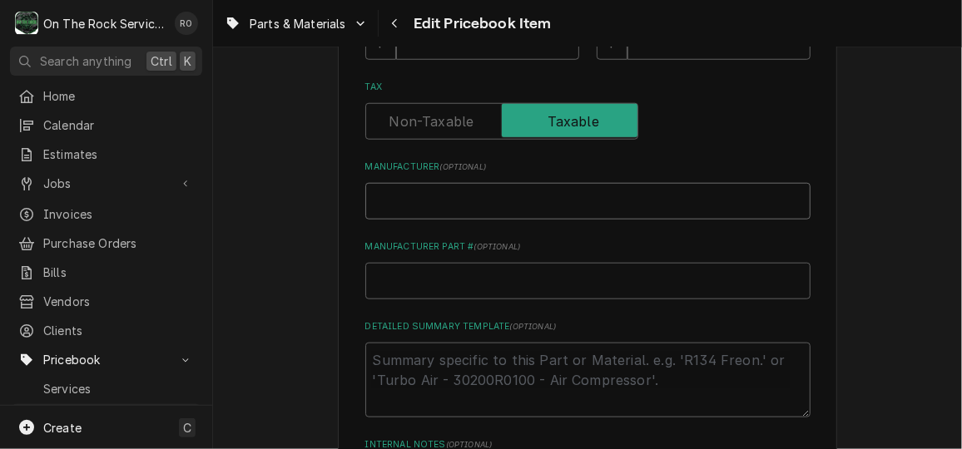
click at [495, 205] on input "Manufacturer ( optional )" at bounding box center [587, 201] width 445 height 37
type textarea "x"
type input "V"
type textarea "x"
type input "Var"
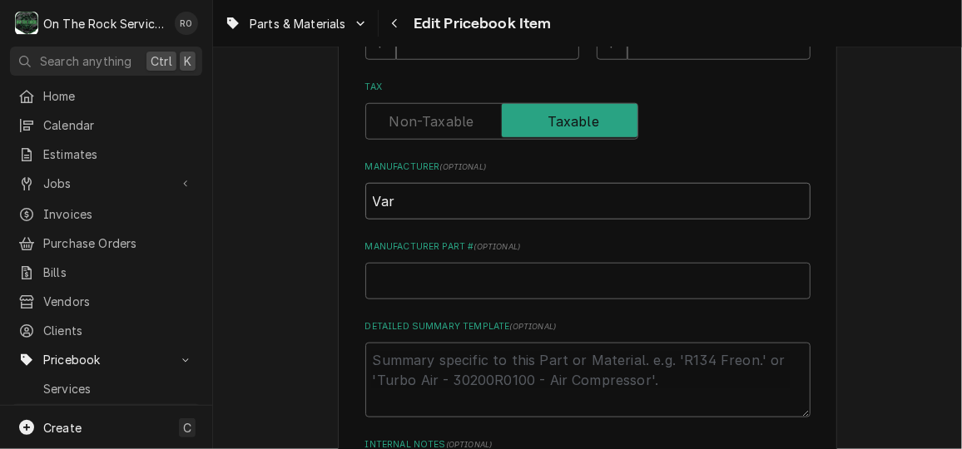
type textarea "x"
type input "Vari"
type textarea "x"
type input "Variou"
type textarea "x"
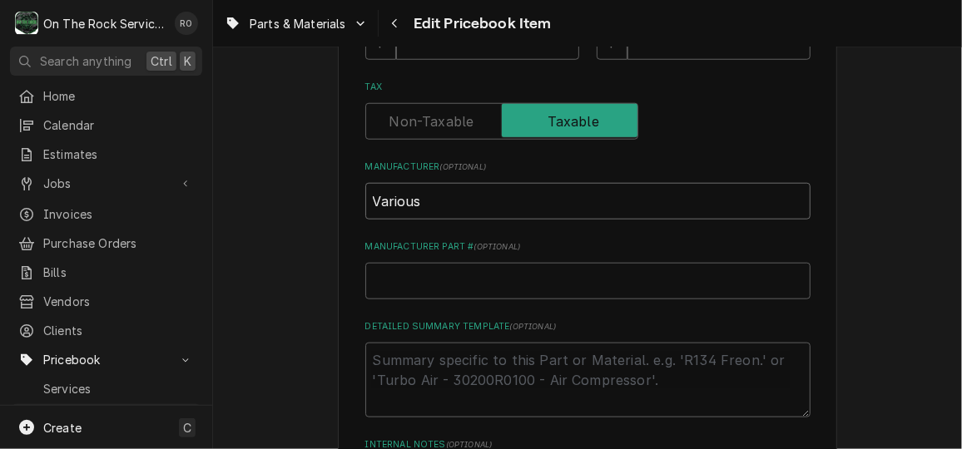
type input "Various"
type textarea "x"
type input "A"
type textarea "x"
type input "A2"
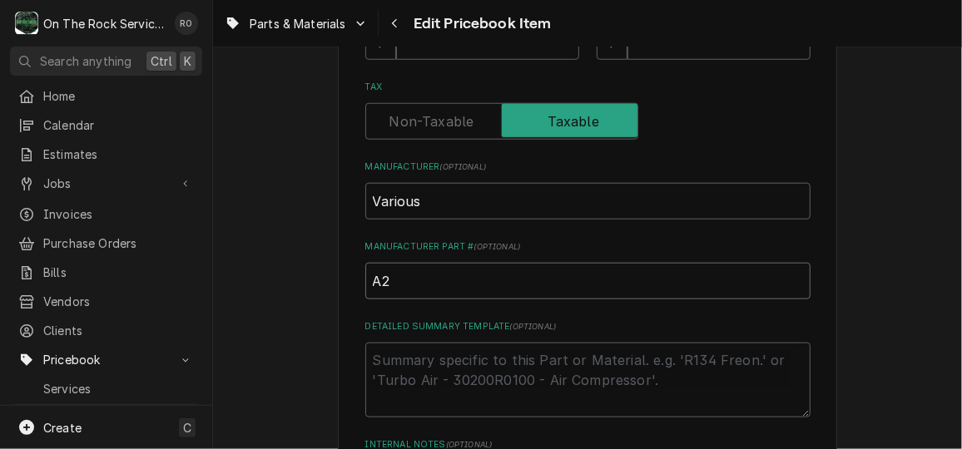
type textarea "x"
type input "A22"
type textarea "x"
type input "A222"
type textarea "x"
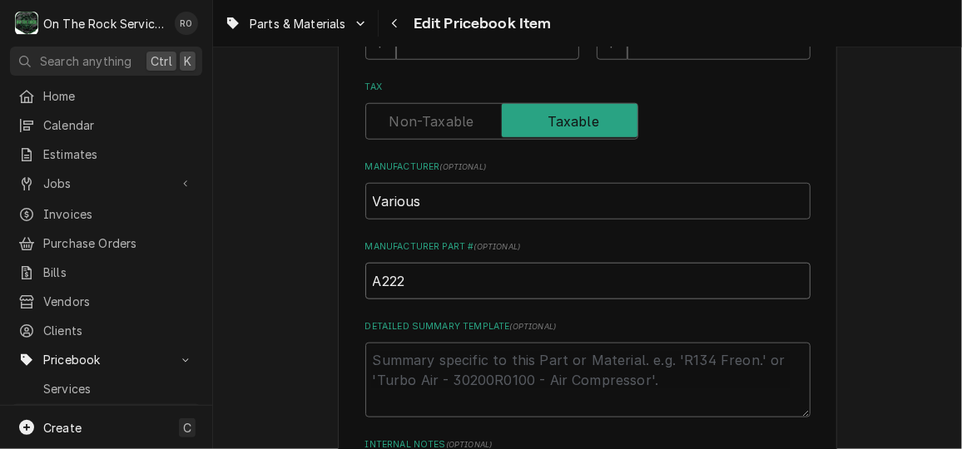
type input "A222-"
type textarea "x"
type input "A222"
type textarea "x"
type input "A22"
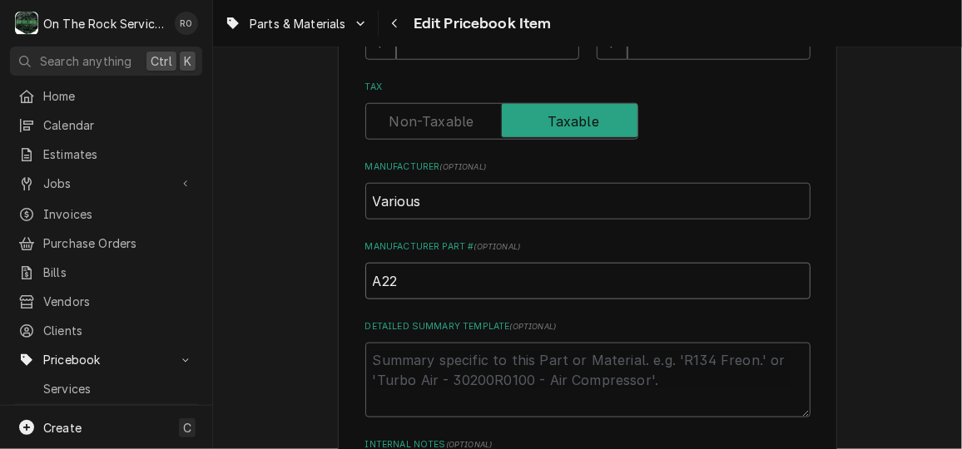
type textarea "x"
type input "A22-"
type textarea "x"
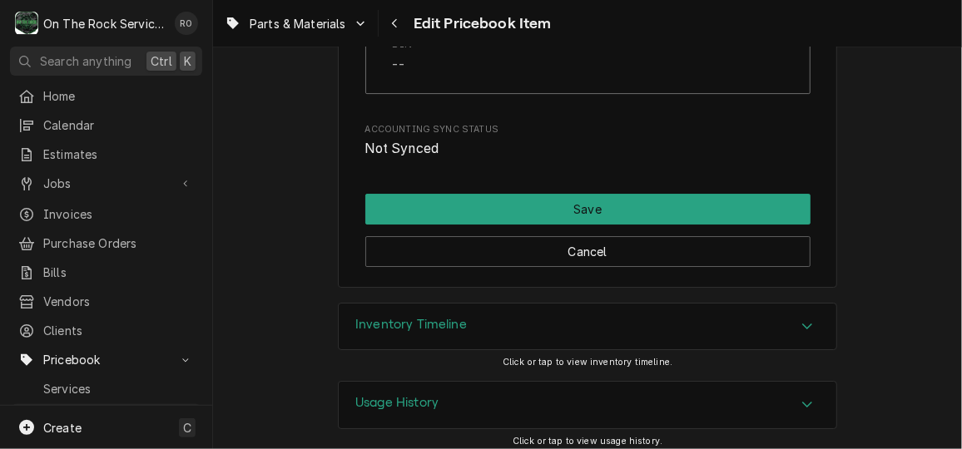
scroll to position [2324, 0]
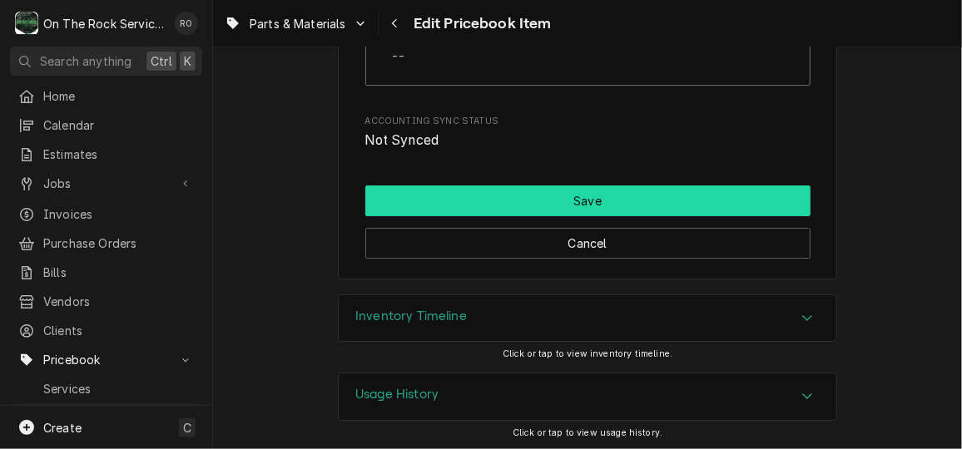
type input "A22-B"
click at [524, 199] on button "Save" at bounding box center [587, 201] width 445 height 31
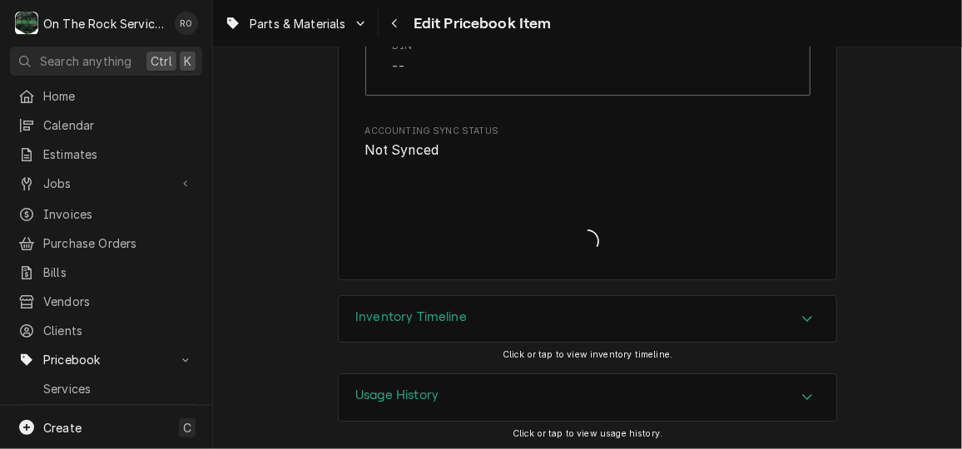
type textarea "x"
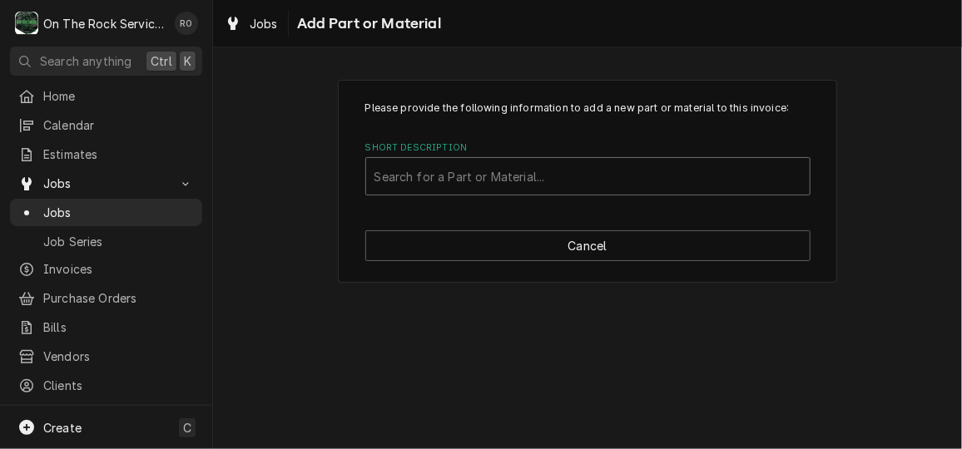
click at [407, 159] on div "Search for a Part or Material..." at bounding box center [587, 176] width 443 height 37
type input "a22-b"
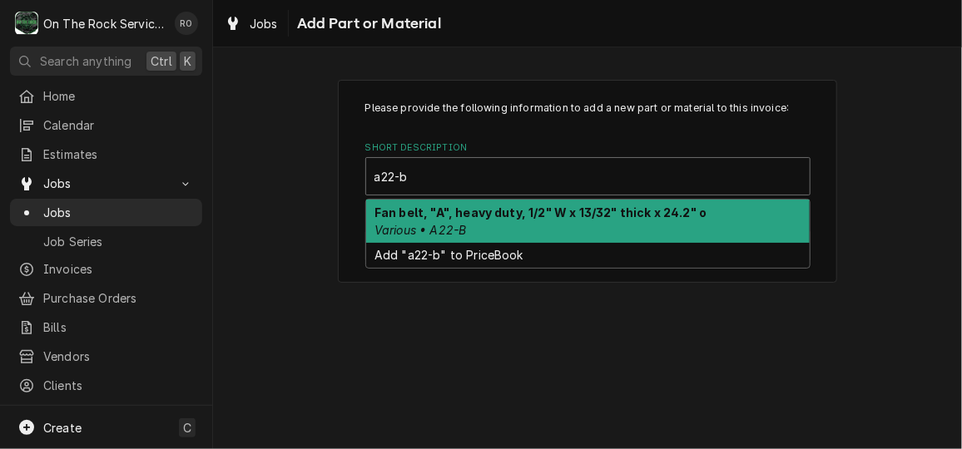
click at [420, 215] on strong "Fan belt, "A", heavy duty, 1/2" W x 13/32" thick x 24.2" o" at bounding box center [540, 213] width 332 height 14
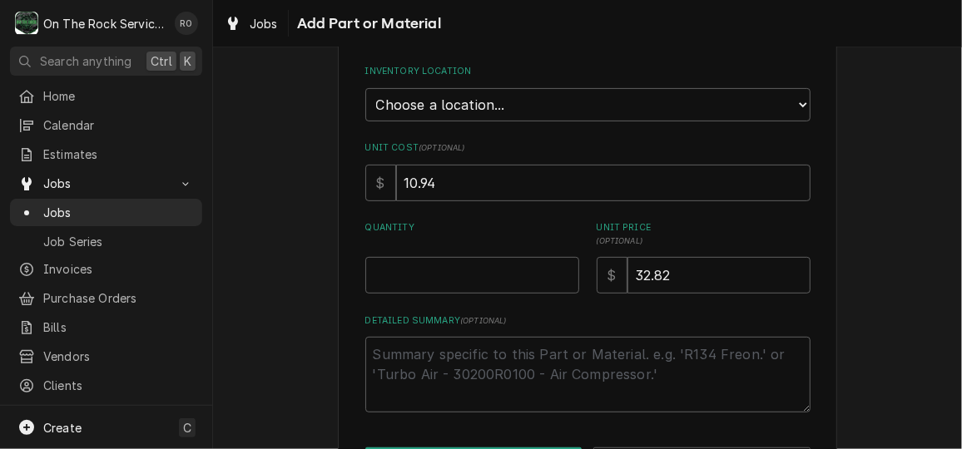
scroll to position [236, 0]
click at [425, 271] on input "Quantity" at bounding box center [472, 274] width 214 height 37
type textarea "x"
type input "2"
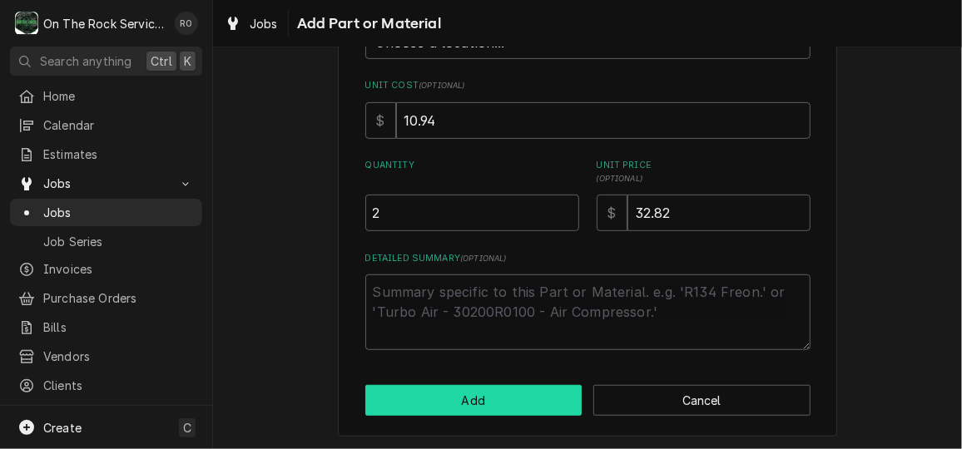
click at [463, 407] on button "Add" at bounding box center [473, 400] width 217 height 31
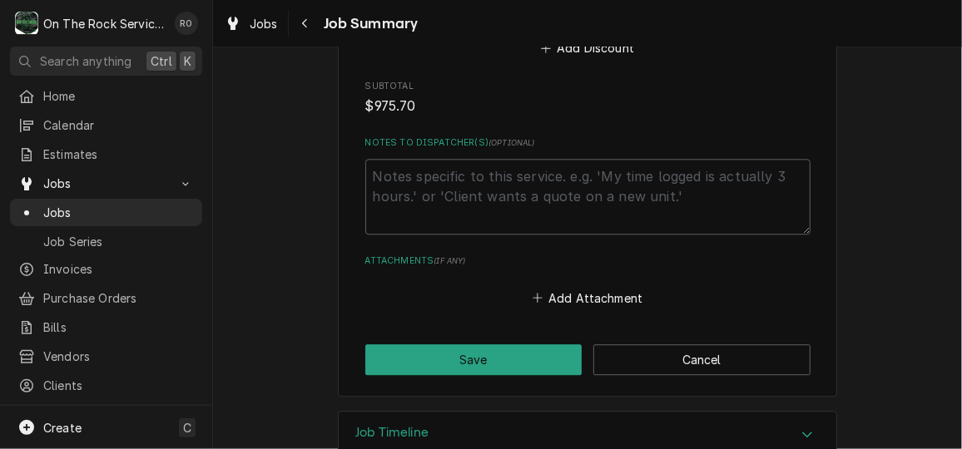
scroll to position [1774, 0]
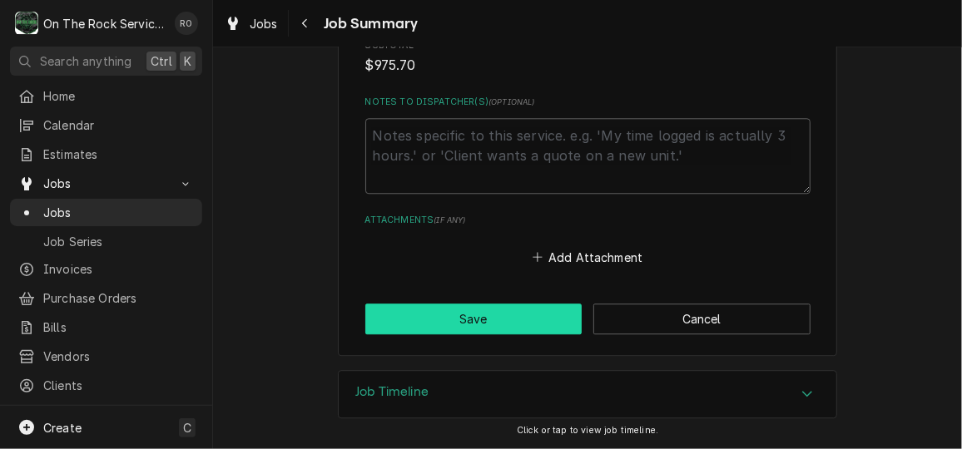
click at [469, 331] on button "Save" at bounding box center [473, 319] width 217 height 31
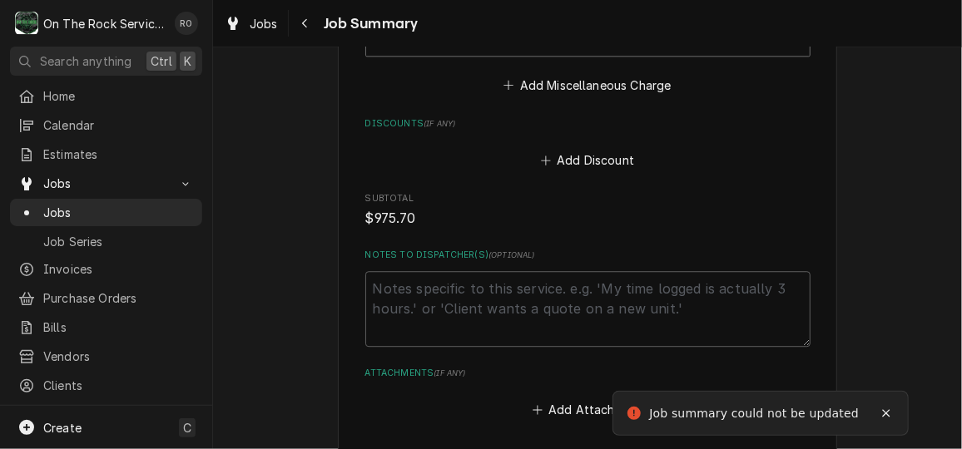
scroll to position [1926, 0]
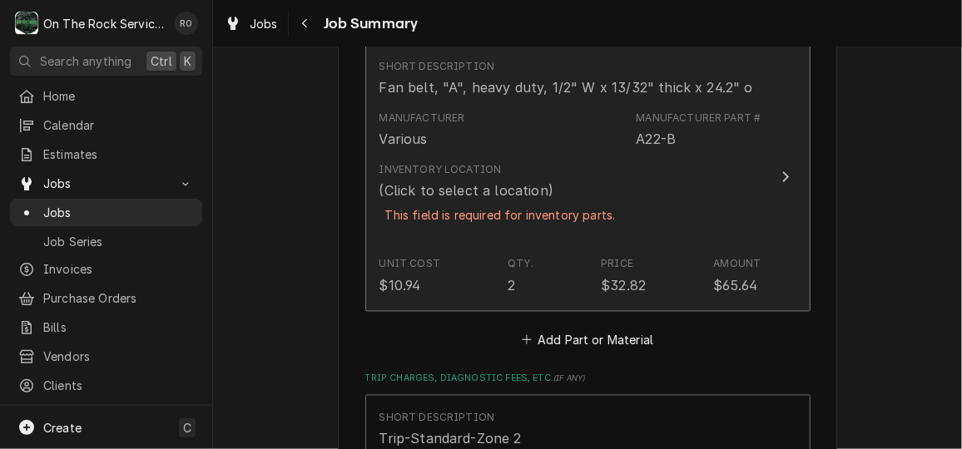
click at [494, 220] on div "This field is required for inventory parts." at bounding box center [500, 215] width 242 height 29
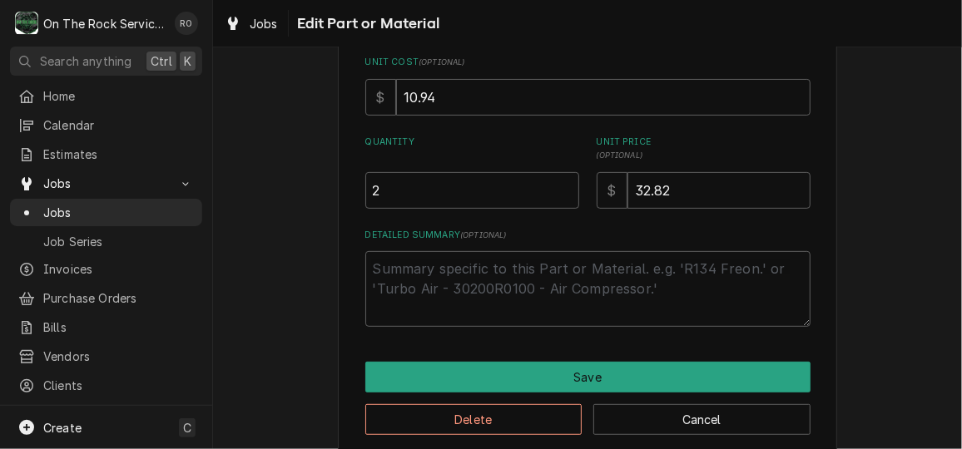
type textarea "x"
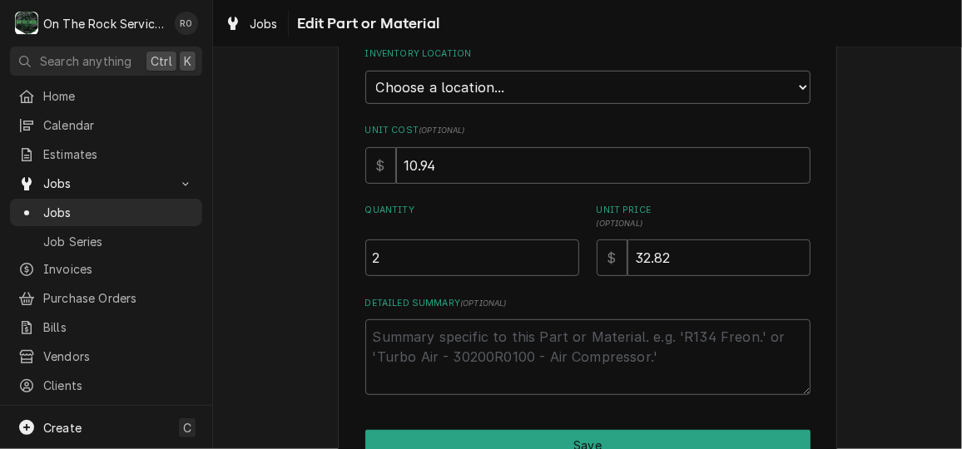
scroll to position [255, 0]
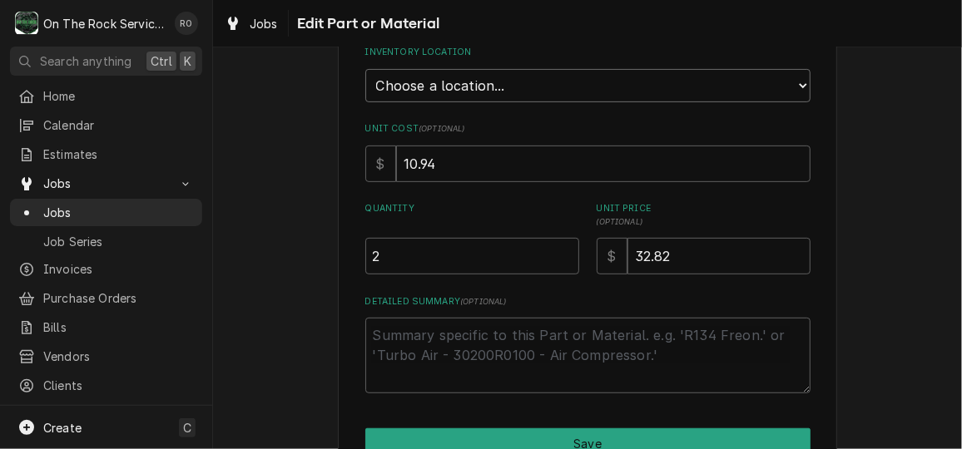
click at [626, 93] on select "Choose a location... Ray's Truck Rich's Truck Todd's Truck Warehouse" at bounding box center [587, 85] width 445 height 33
select select "149"
click at [365, 69] on select "Choose a location... Ray's Truck Rich's Truck Todd's Truck Warehouse" at bounding box center [587, 85] width 445 height 33
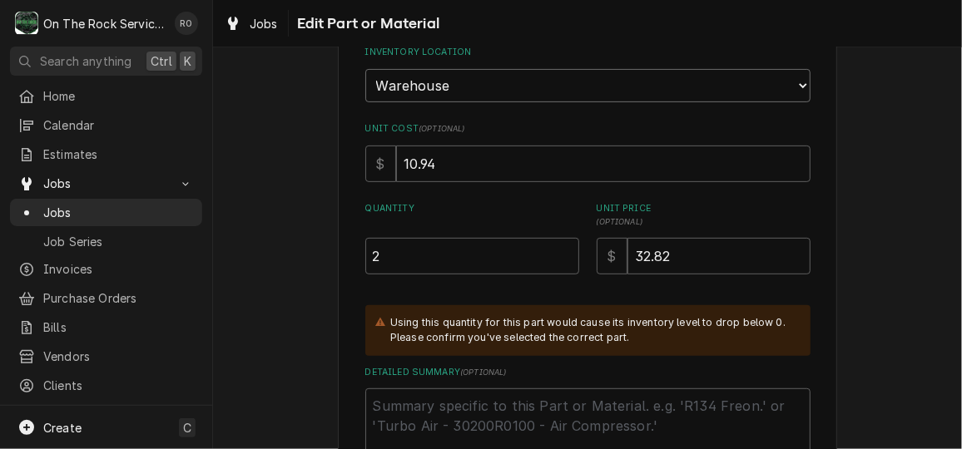
scroll to position [412, 0]
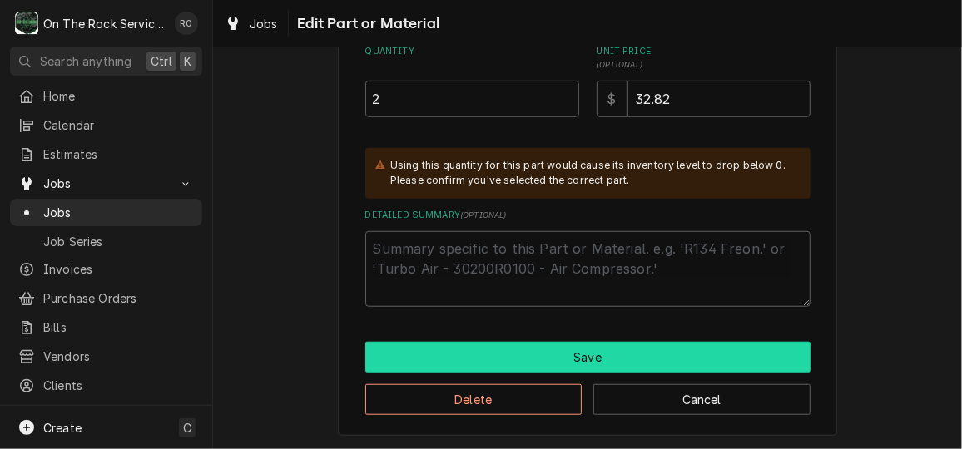
click at [559, 364] on button "Save" at bounding box center [587, 357] width 445 height 31
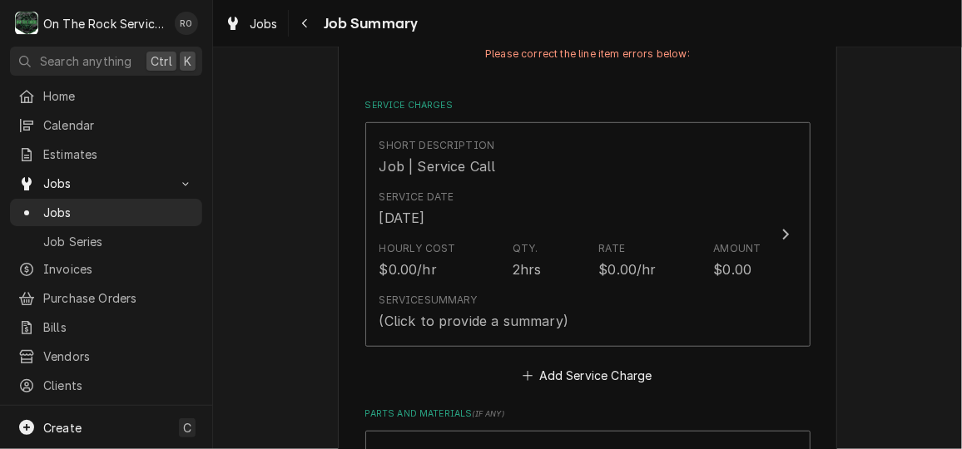
scroll to position [1183, 0]
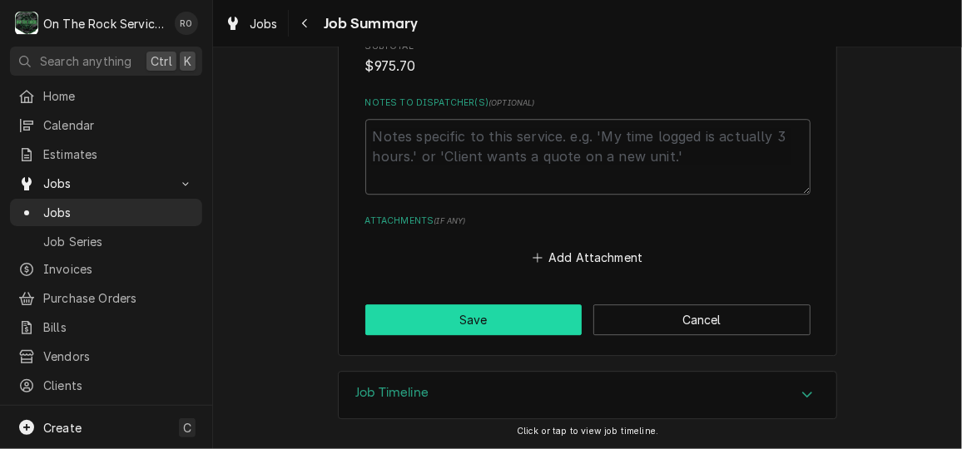
click at [497, 321] on button "Save" at bounding box center [473, 320] width 217 height 31
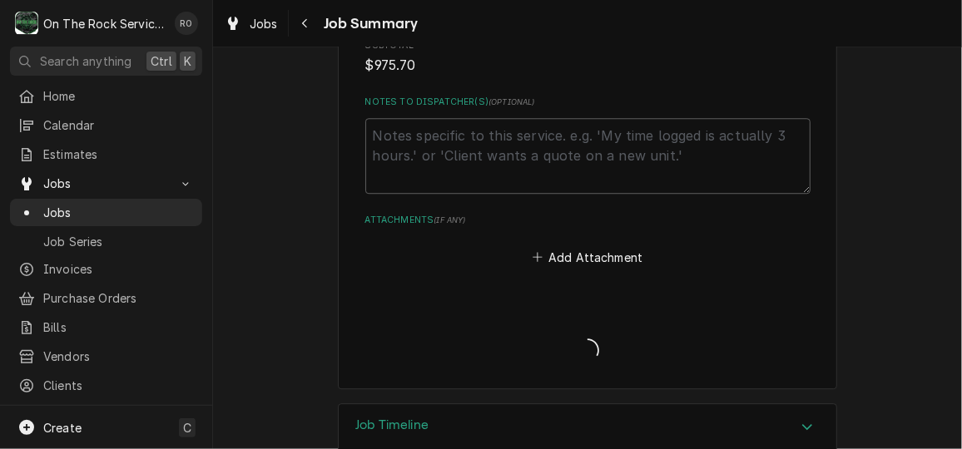
type textarea "x"
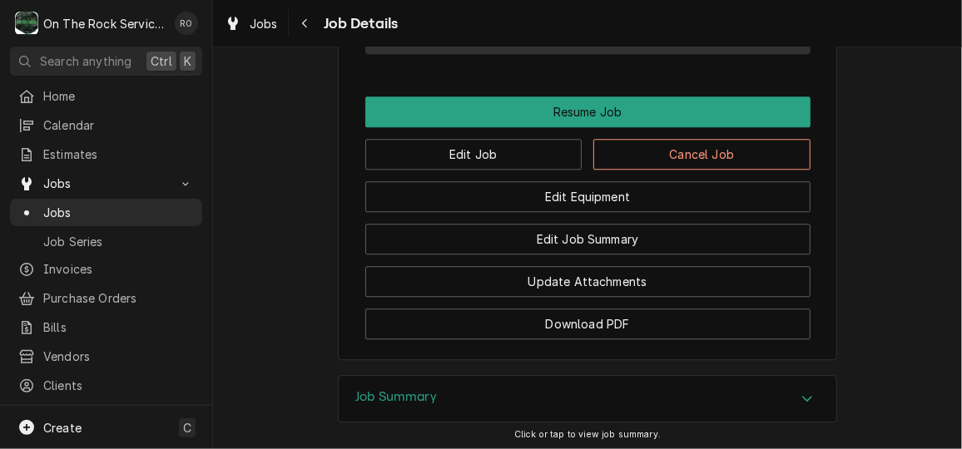
scroll to position [1809, 0]
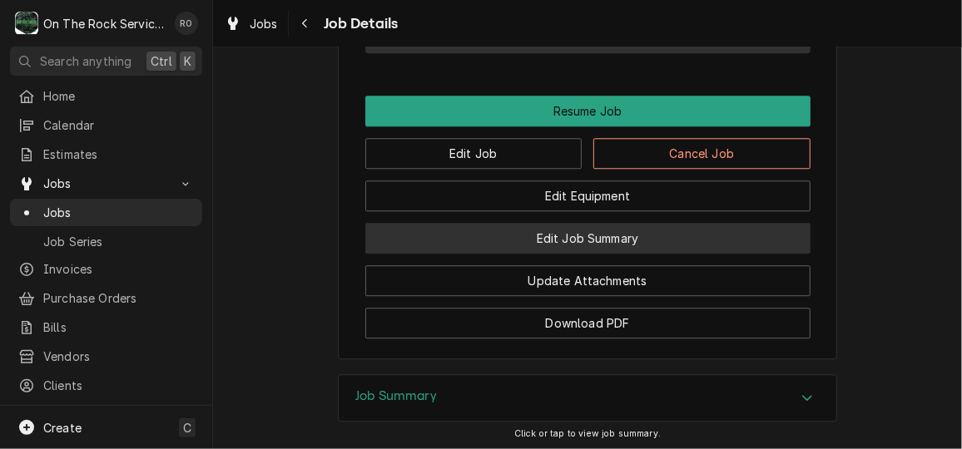
click at [531, 254] on button "Edit Job Summary" at bounding box center [587, 238] width 445 height 31
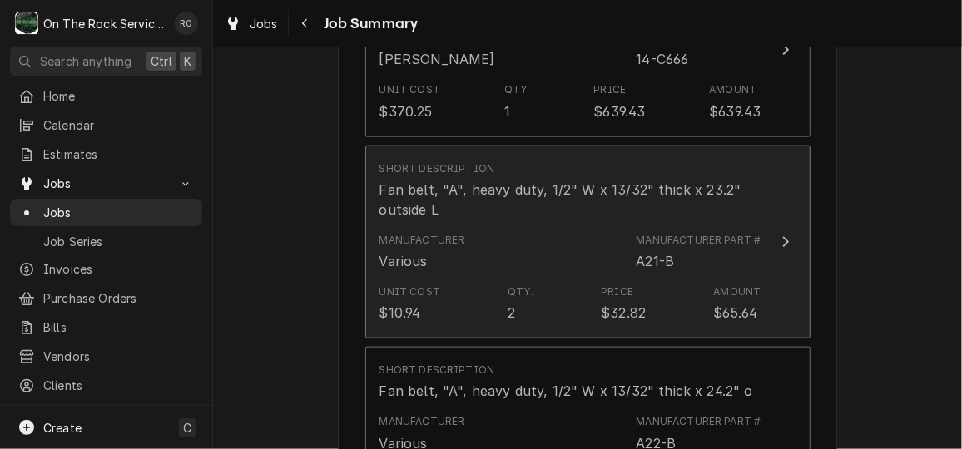
click at [531, 260] on div "Manufacturer Various Manufacturer Part # A21-B" at bounding box center [570, 252] width 382 height 52
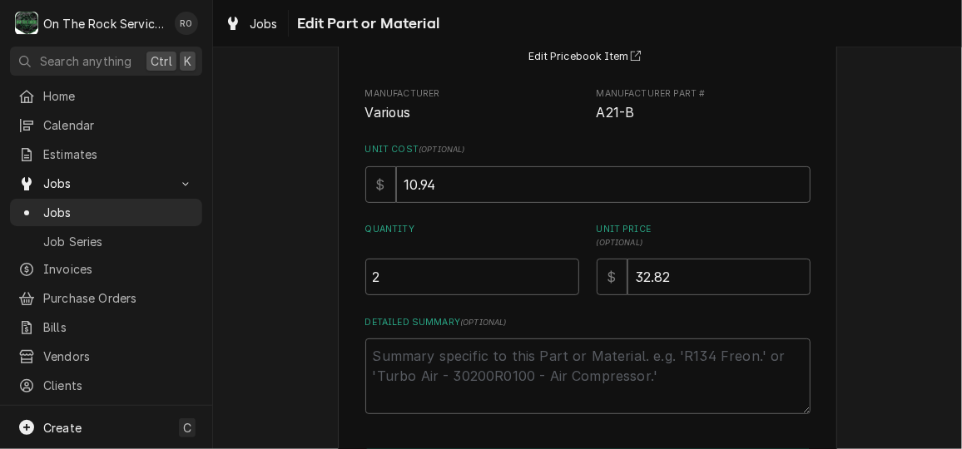
scroll to position [158, 0]
type textarea "x"
type input "1.5"
click at [557, 280] on input "1.5" at bounding box center [472, 276] width 214 height 37
type textarea "x"
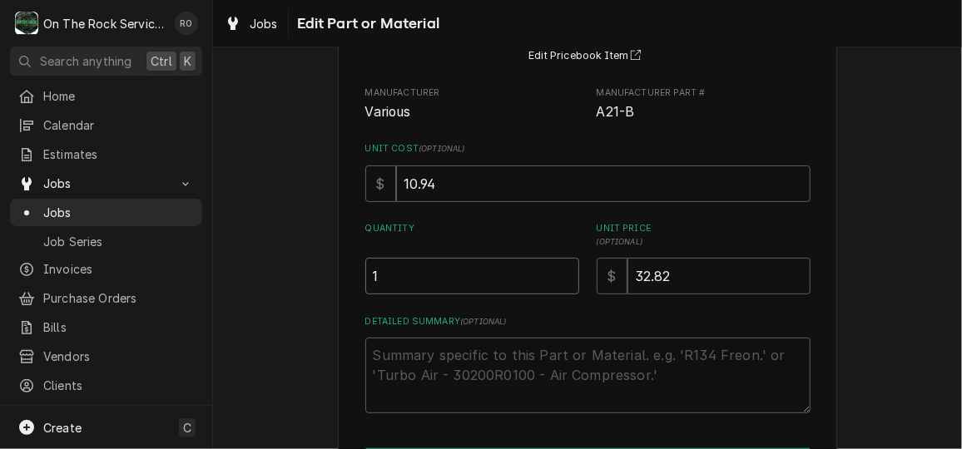
type input "1"
click at [557, 280] on input "1" at bounding box center [472, 276] width 214 height 37
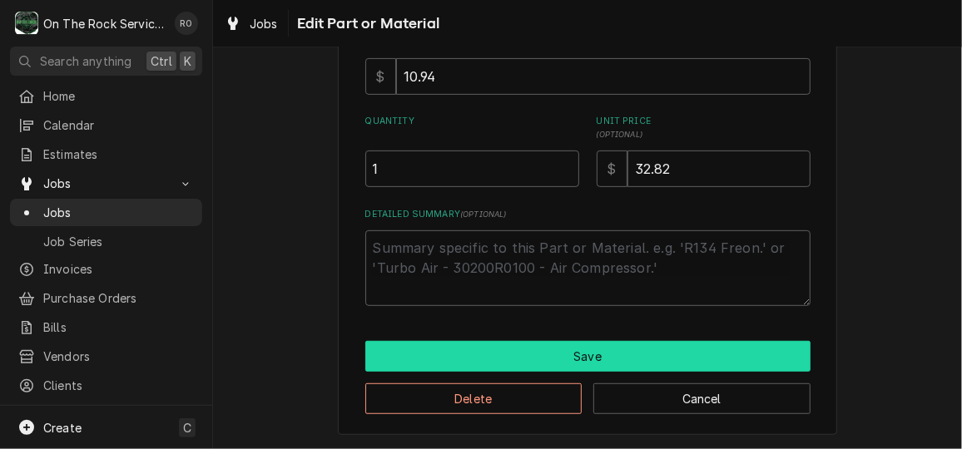
click at [560, 366] on button "Save" at bounding box center [587, 356] width 445 height 31
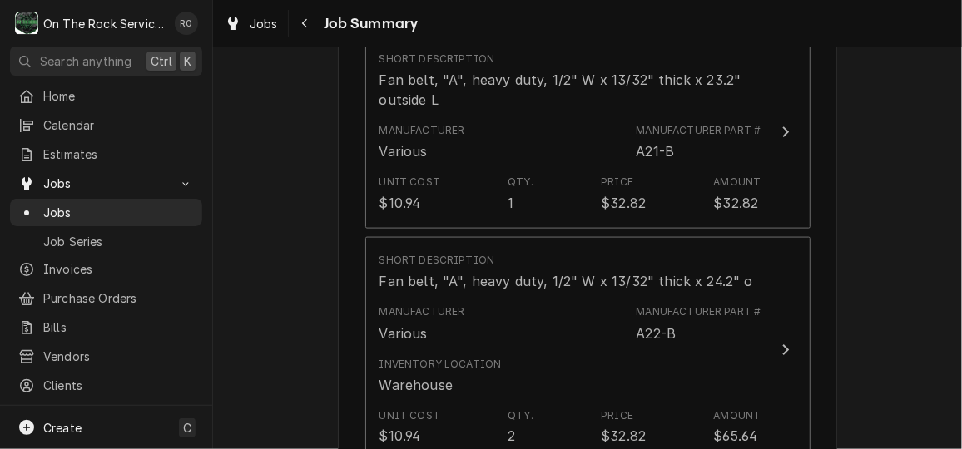
scroll to position [931, 0]
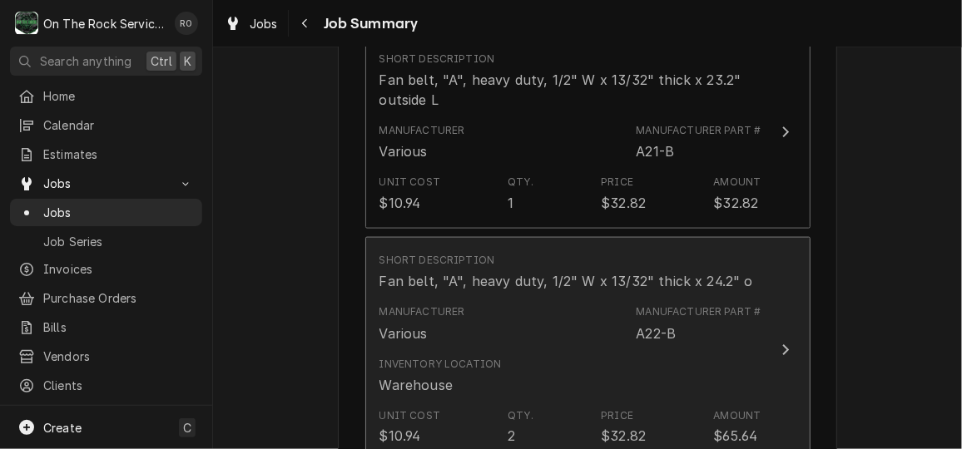
click at [560, 366] on div "Inventory Location Warehouse" at bounding box center [570, 376] width 382 height 52
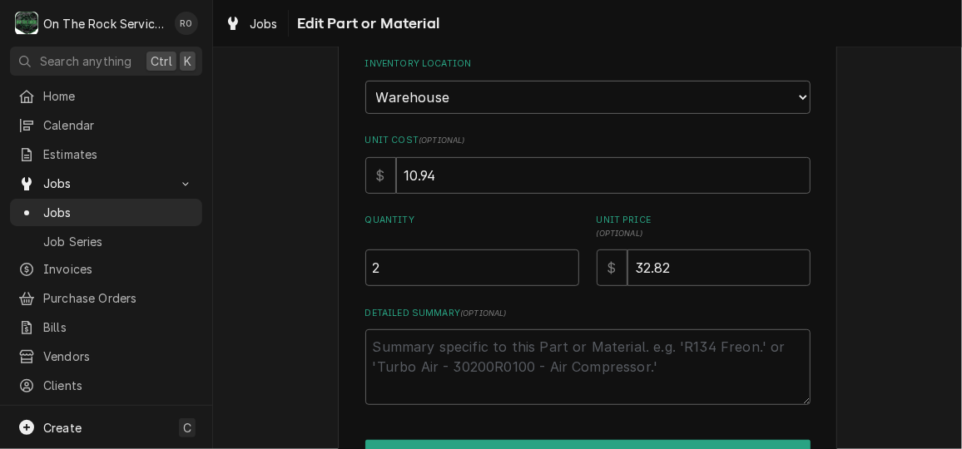
scroll to position [244, 0]
type textarea "x"
type input "1.5"
click at [560, 271] on input "1.5" at bounding box center [472, 267] width 214 height 37
type textarea "x"
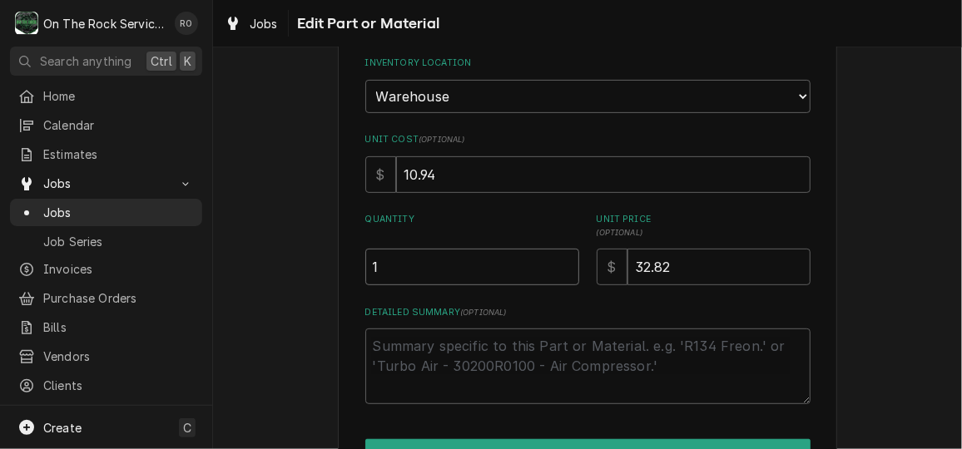
type input "1"
click at [560, 271] on input "1" at bounding box center [472, 267] width 214 height 37
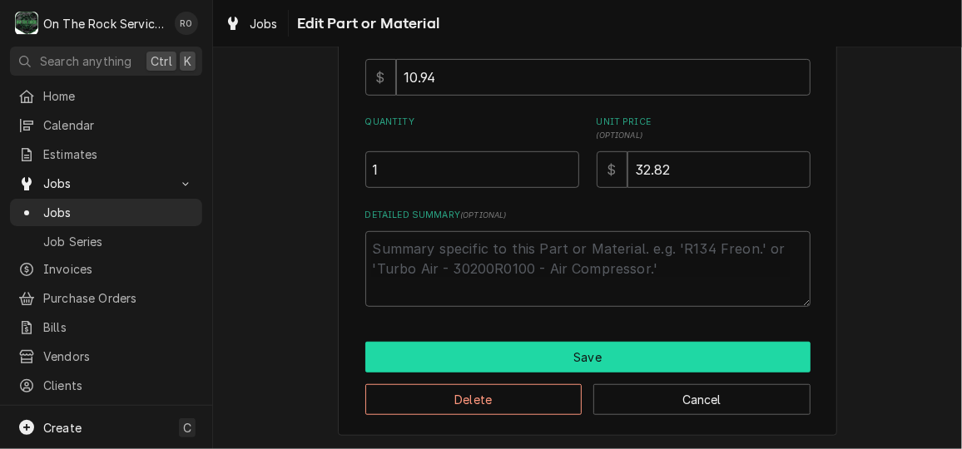
click at [571, 347] on button "Save" at bounding box center [587, 357] width 445 height 31
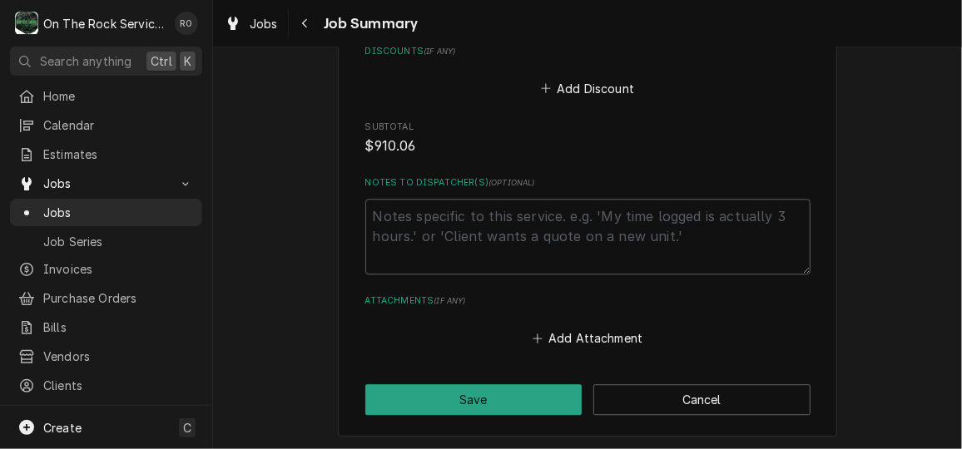
scroll to position [1825, 0]
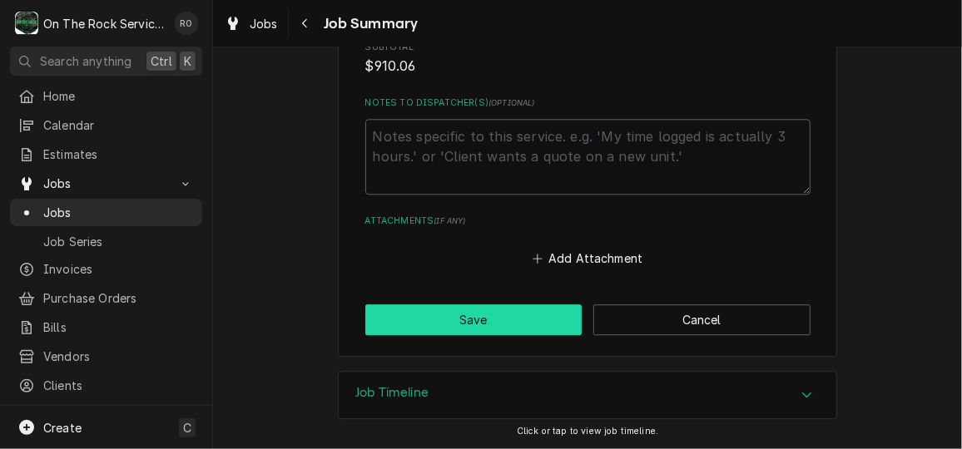
click at [546, 328] on button "Save" at bounding box center [473, 320] width 217 height 31
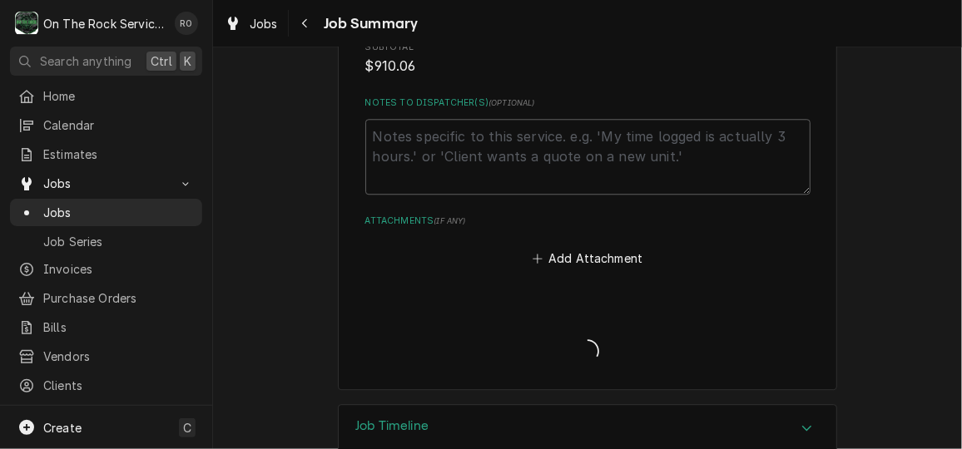
type textarea "x"
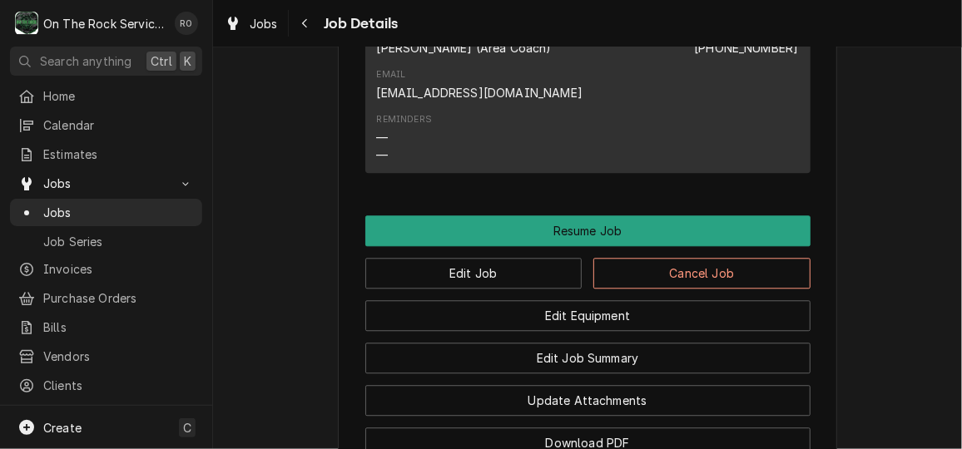
scroll to position [1692, 0]
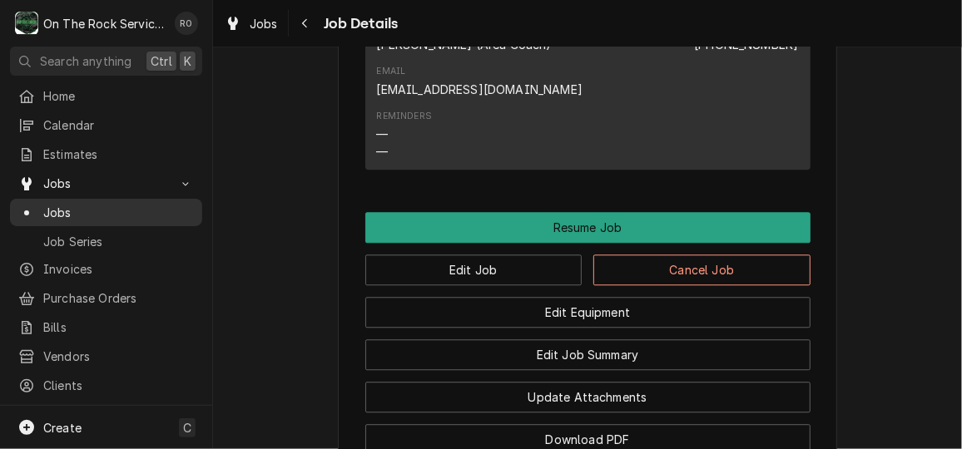
click at [119, 204] on span "Jobs" at bounding box center [118, 212] width 151 height 17
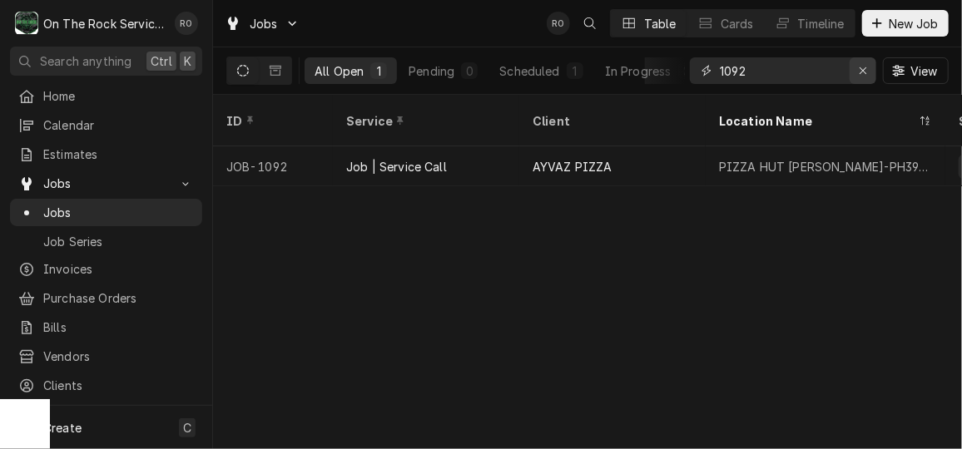
click at [860, 66] on icon "Erase input" at bounding box center [863, 71] width 9 height 12
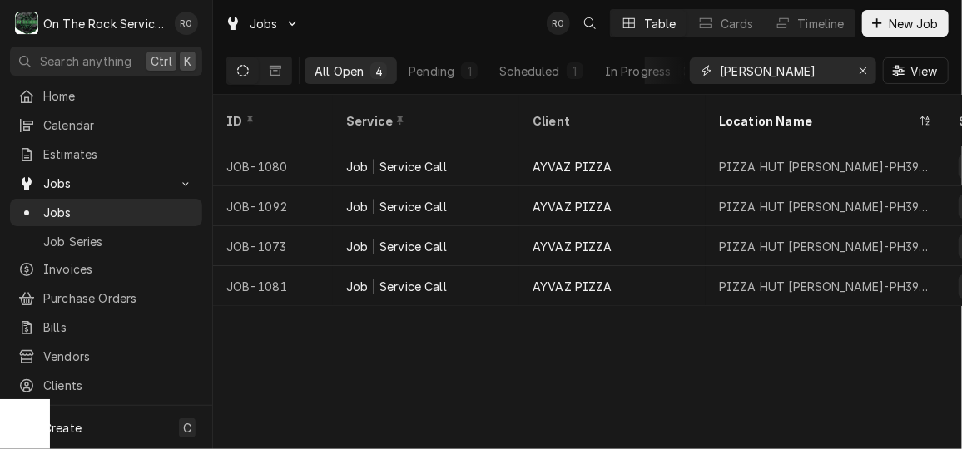
type input "[PERSON_NAME]"
click at [433, 23] on div "Jobs RO Table Cards Timeline New Job" at bounding box center [587, 23] width 749 height 47
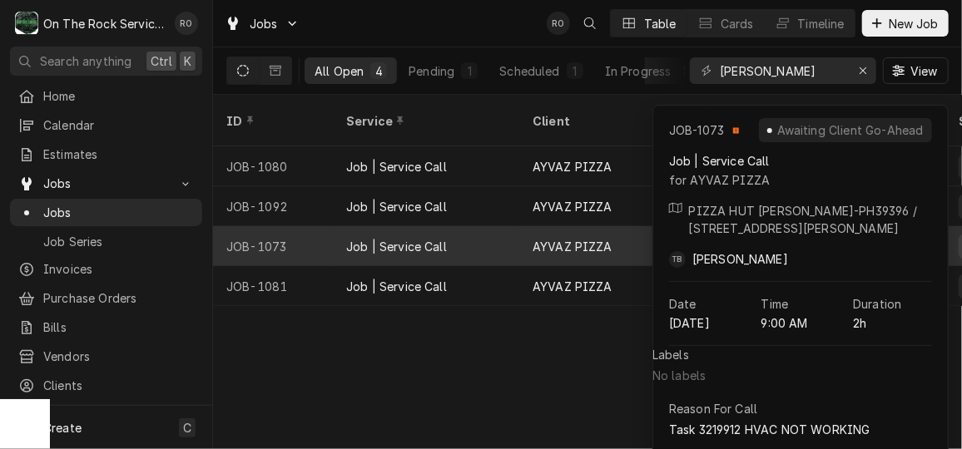
click at [478, 226] on div "Job | Service Call" at bounding box center [426, 246] width 186 height 40
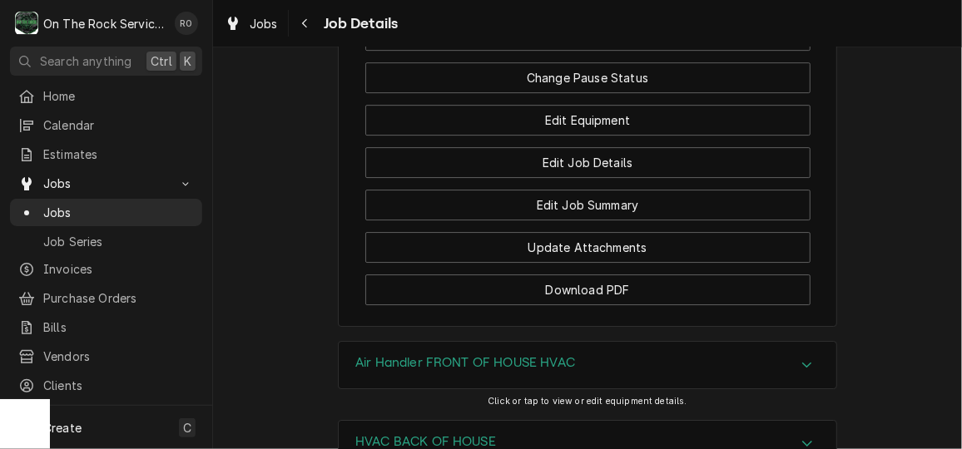
scroll to position [2271, 0]
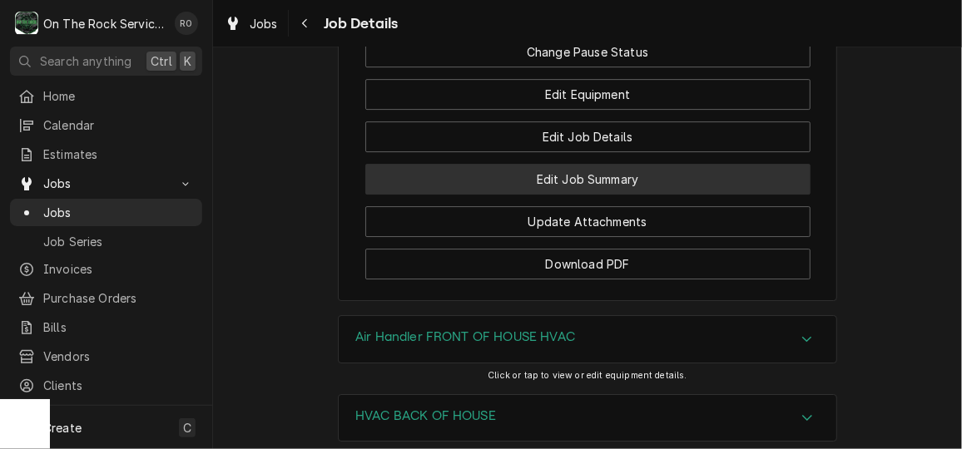
click at [612, 195] on button "Edit Job Summary" at bounding box center [587, 179] width 445 height 31
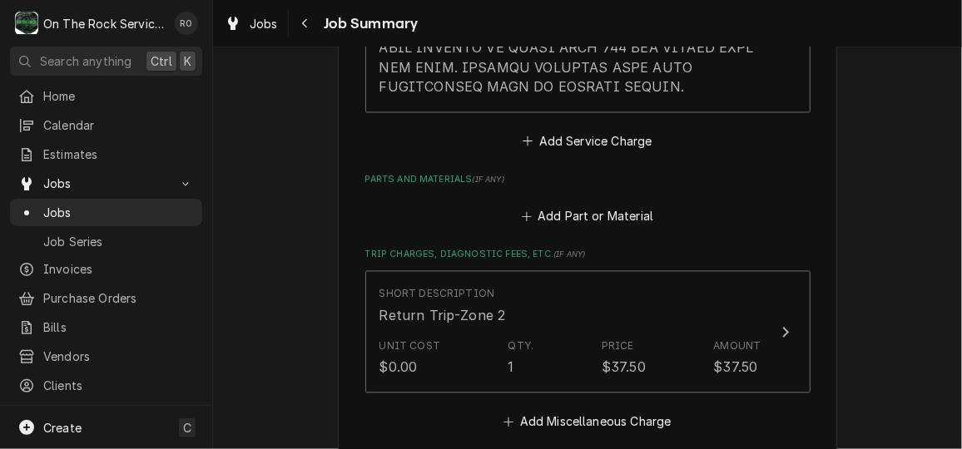
scroll to position [1280, 0]
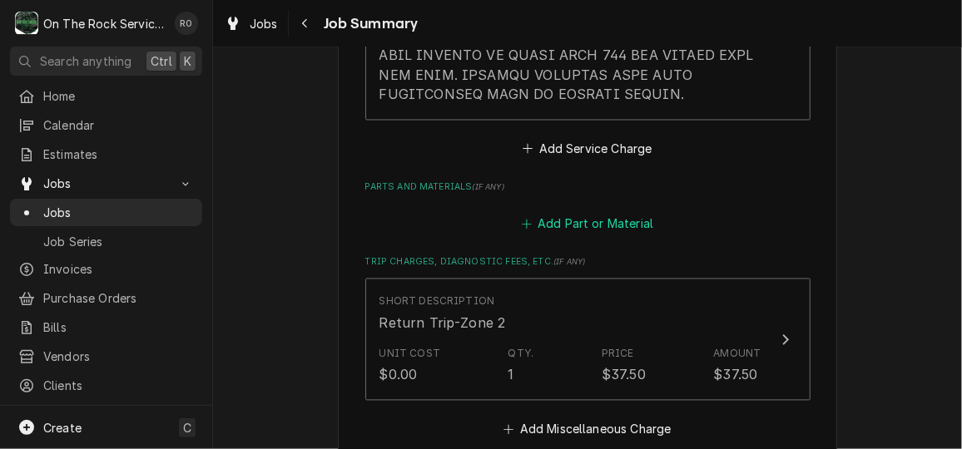
drag, startPoint x: 587, startPoint y: 216, endPoint x: 557, endPoint y: 224, distance: 31.1
click at [557, 224] on button "Add Part or Material" at bounding box center [586, 224] width 137 height 23
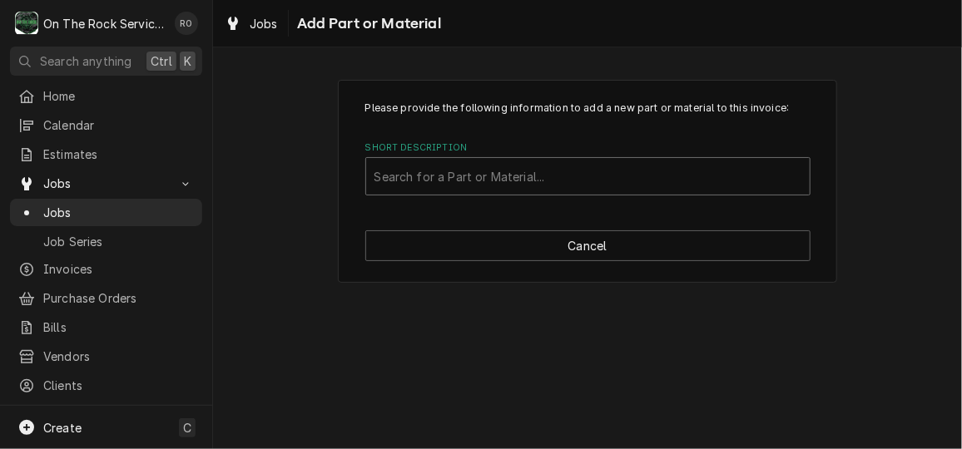
click at [552, 179] on div "Short Description" at bounding box center [587, 176] width 427 height 30
type input "2"
type input "20x25x2"
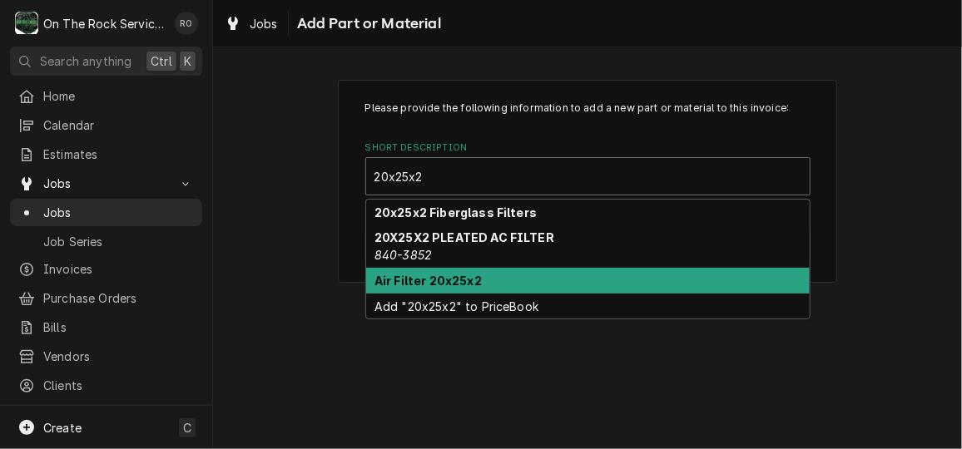
click at [538, 273] on div "Air Filter 20x25x2" at bounding box center [587, 281] width 443 height 26
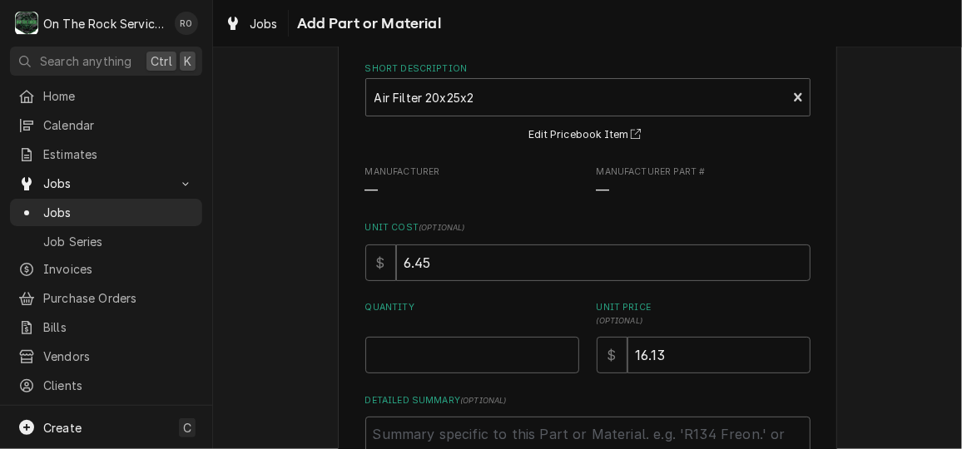
scroll to position [80, 0]
click at [563, 275] on input "6.45" at bounding box center [603, 262] width 414 height 37
type textarea "x"
type input "6.4"
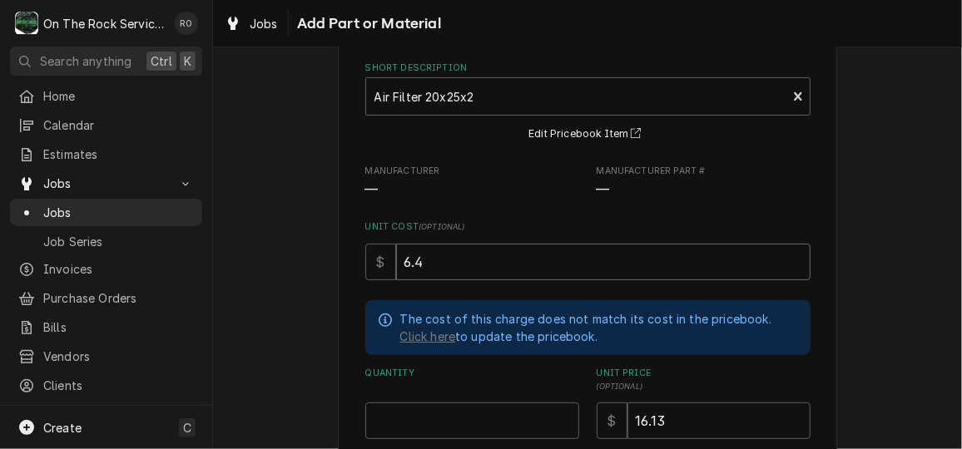
type textarea "x"
type input "6"
type textarea "x"
type input "6.9"
type textarea "x"
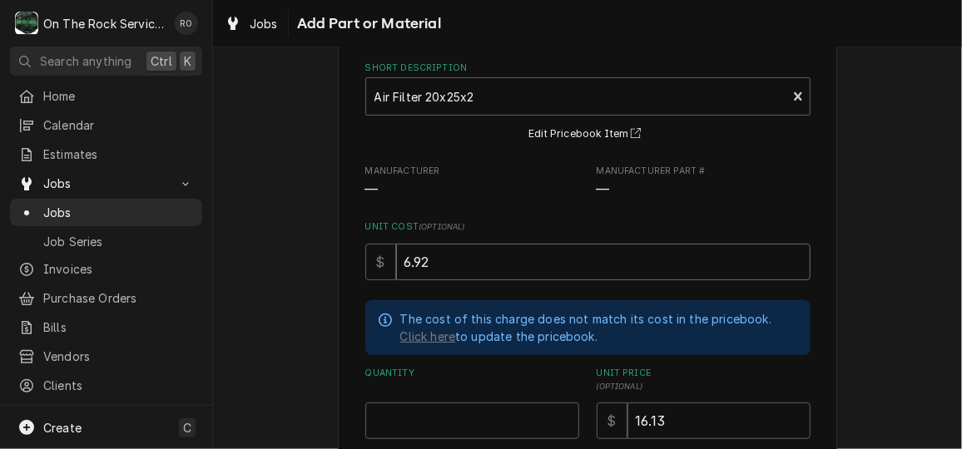
type input "6.92"
type textarea "x"
type input "4"
type textarea "x"
type input "2"
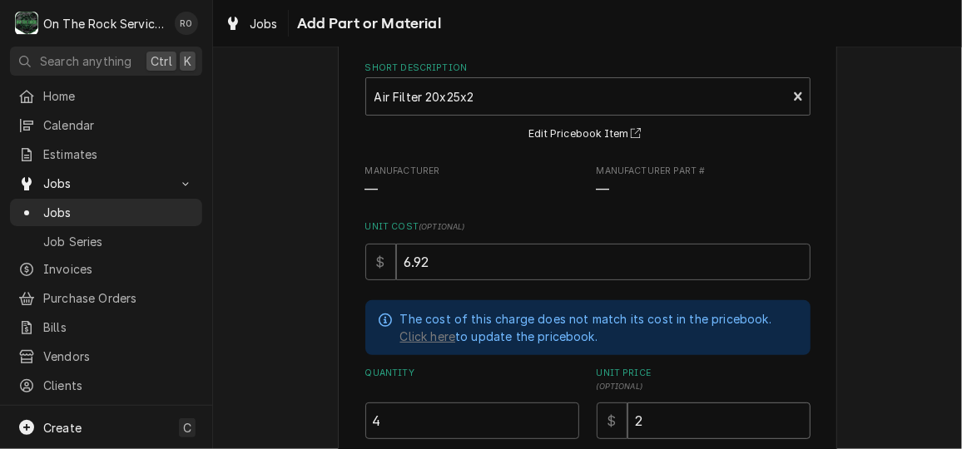
type textarea "x"
type input "20"
type textarea "x"
type input "20.7"
type textarea "x"
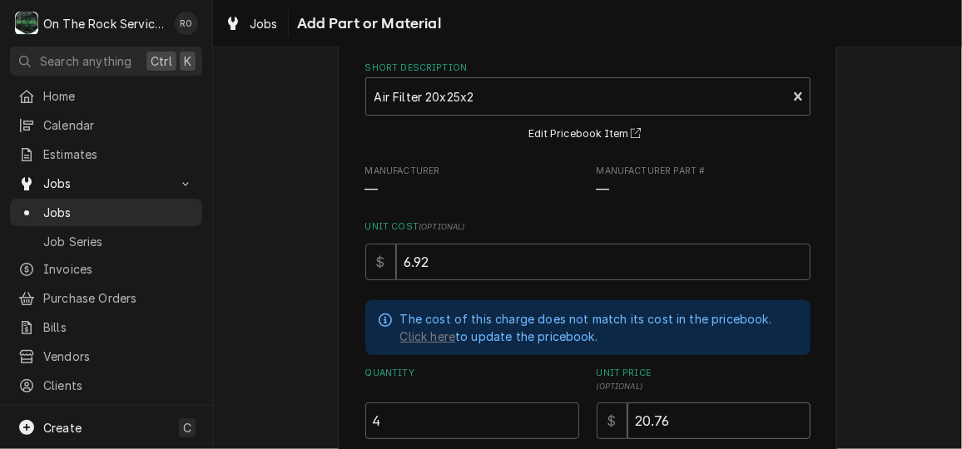
type input "20.76"
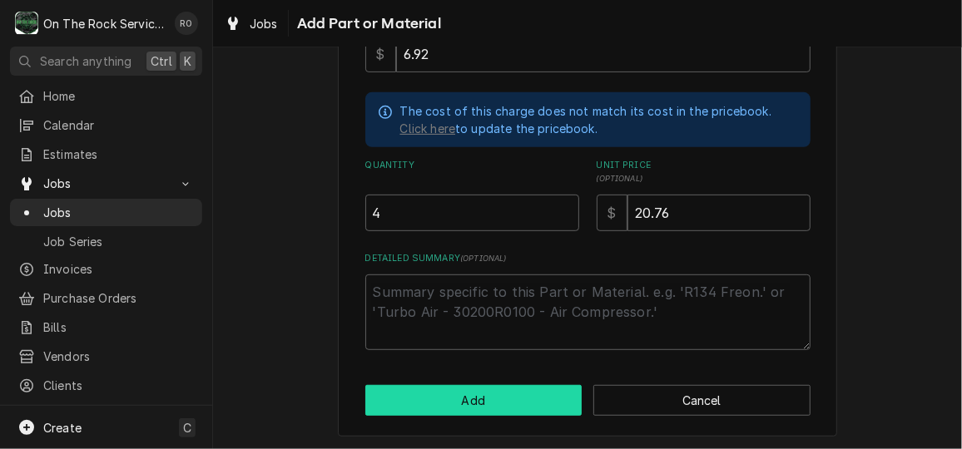
click at [519, 399] on button "Add" at bounding box center [473, 400] width 217 height 31
type textarea "x"
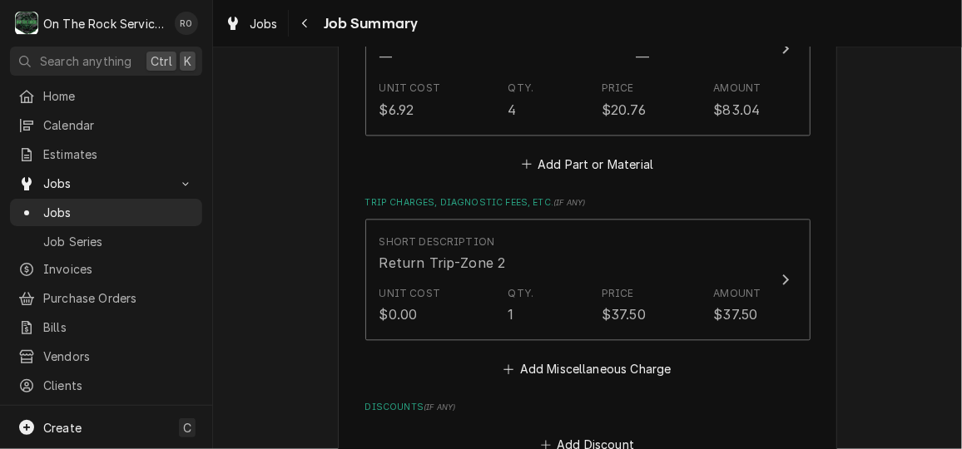
scroll to position [1524, 0]
click at [573, 365] on button "Add Miscellaneous Charge" at bounding box center [587, 366] width 173 height 23
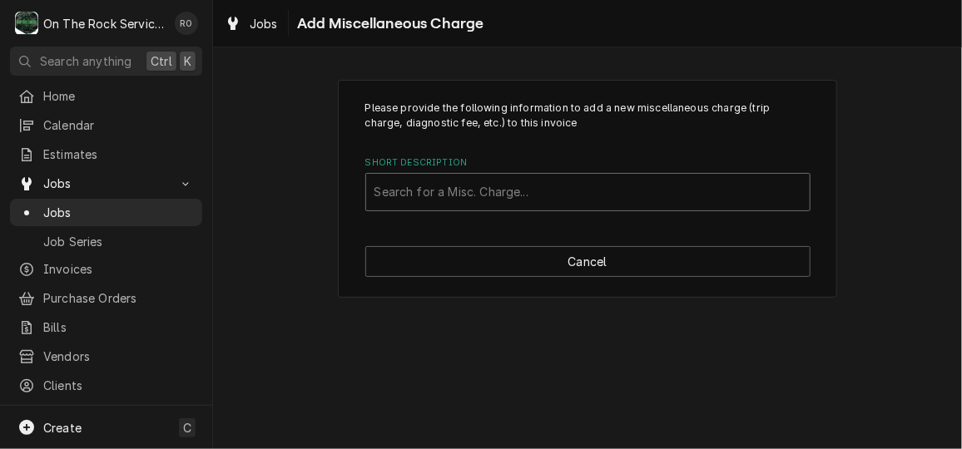
click at [692, 196] on div "Short Description" at bounding box center [587, 192] width 427 height 30
type input "shipping"
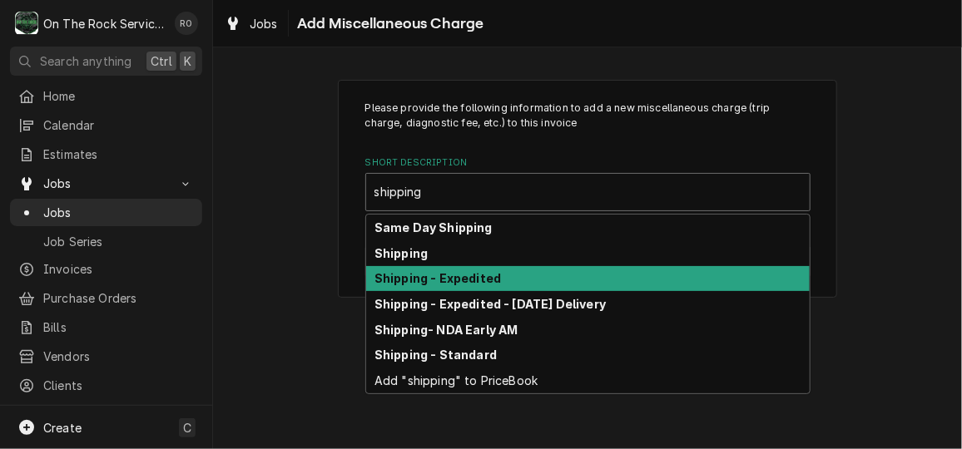
click at [669, 270] on div "Shipping - Expedited" at bounding box center [587, 279] width 443 height 26
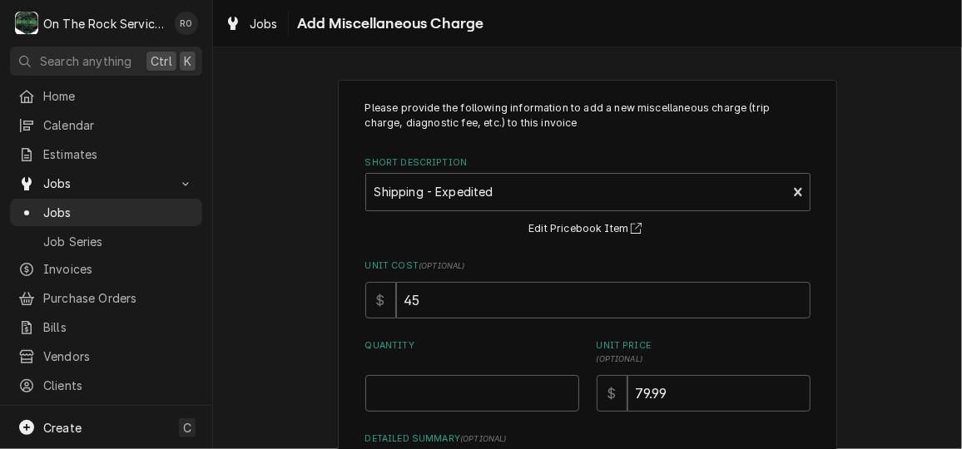
scroll to position [181, 0]
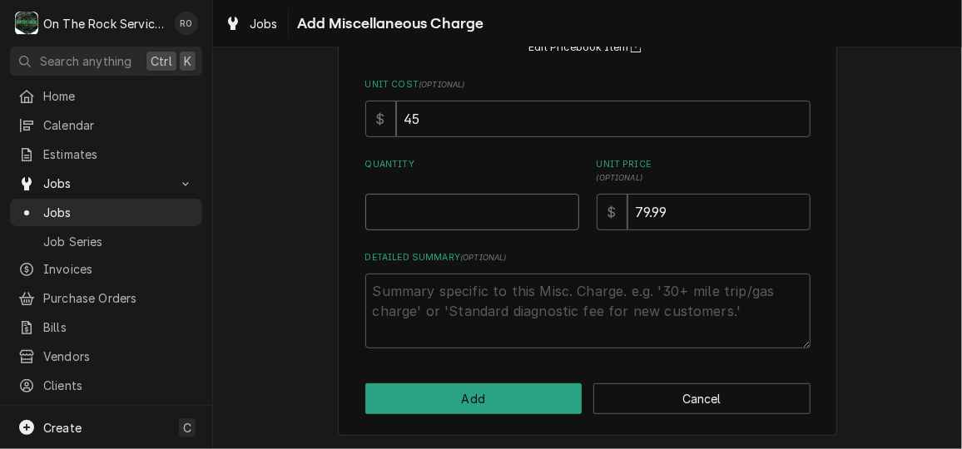
type textarea "x"
type input "0"
click at [552, 213] on input "0" at bounding box center [472, 212] width 214 height 37
click at [538, 211] on input "0" at bounding box center [472, 212] width 214 height 37
type textarea "x"
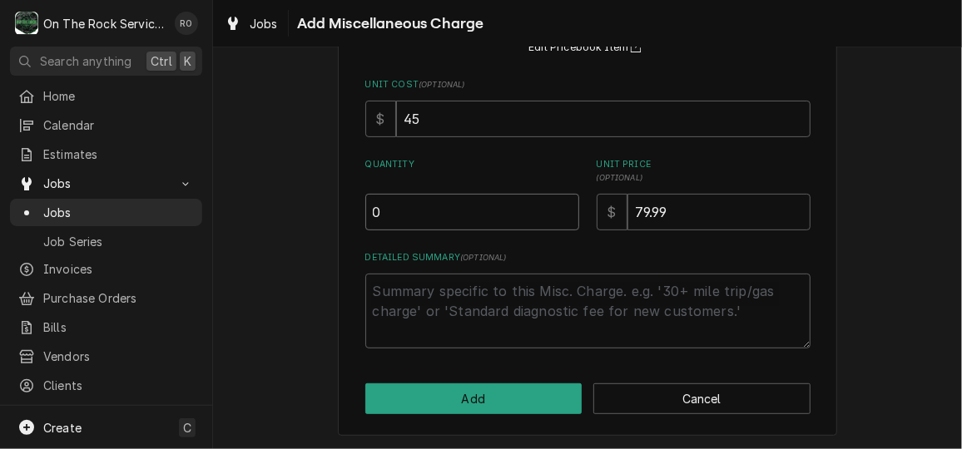
type input "01"
type textarea "x"
type input "0"
type textarea "x"
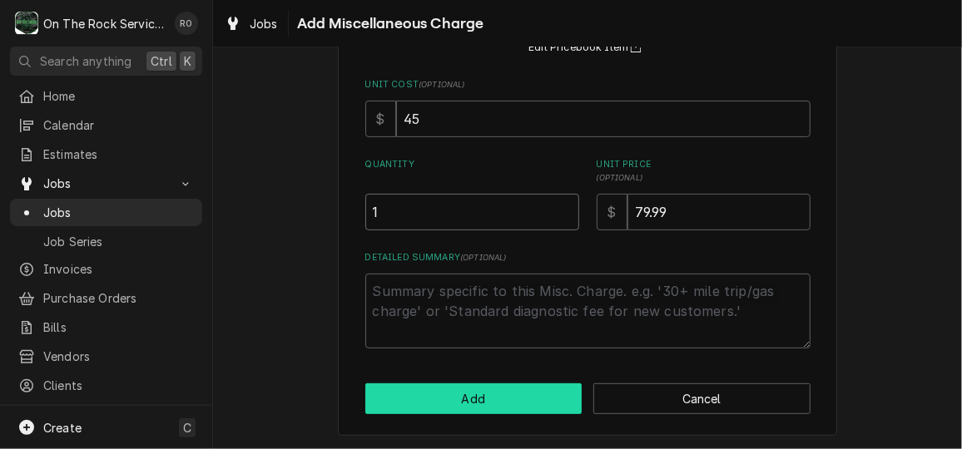
type input "1"
click at [508, 393] on button "Add" at bounding box center [473, 399] width 217 height 31
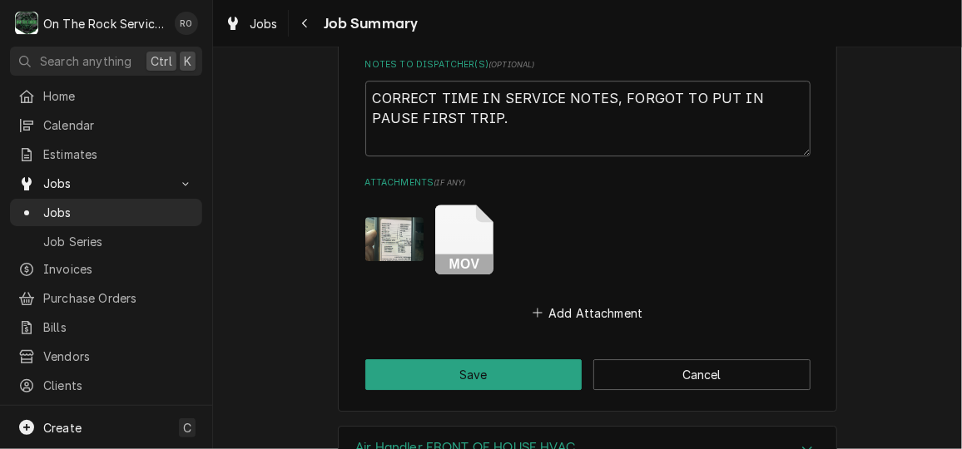
scroll to position [2143, 0]
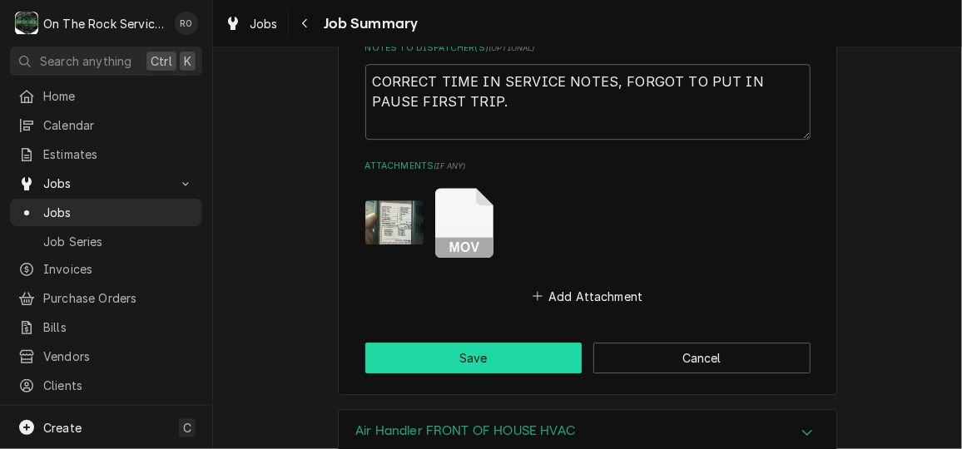
click at [509, 353] on button "Save" at bounding box center [473, 358] width 217 height 31
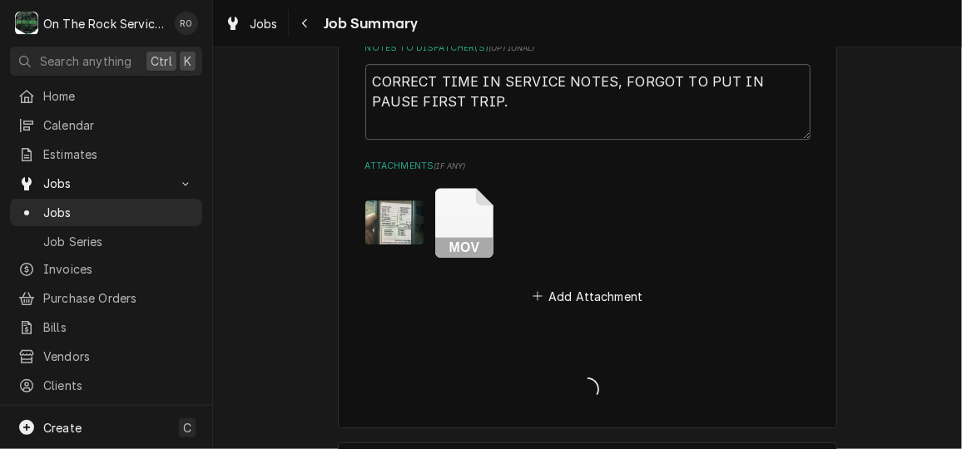
type textarea "x"
